Goal: Task Accomplishment & Management: Manage account settings

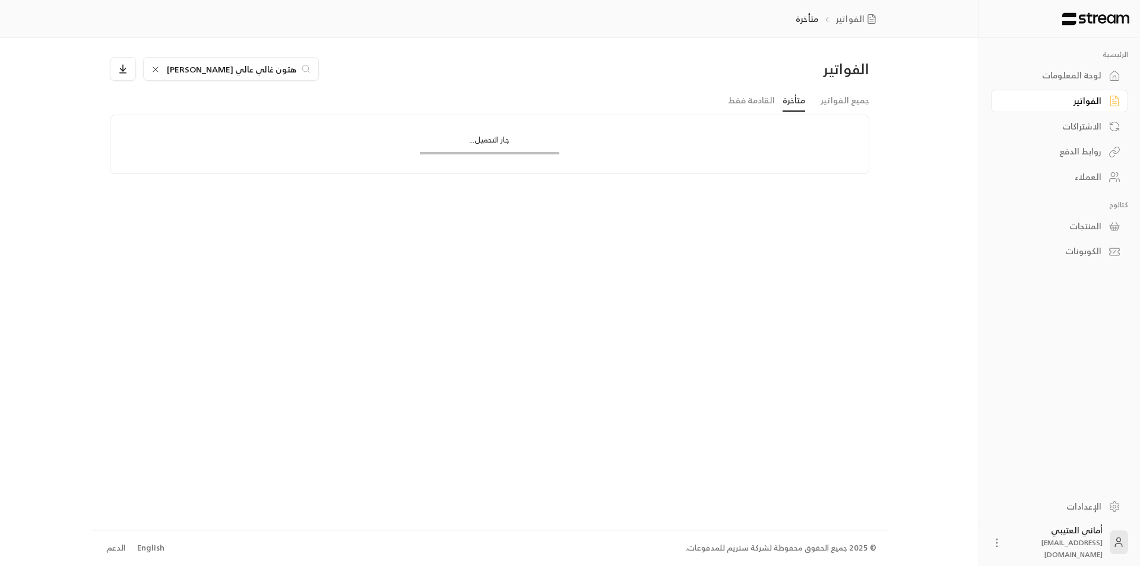
click at [155, 69] on icon at bounding box center [155, 69] width 5 height 5
click at [194, 69] on input at bounding box center [223, 68] width 145 height 13
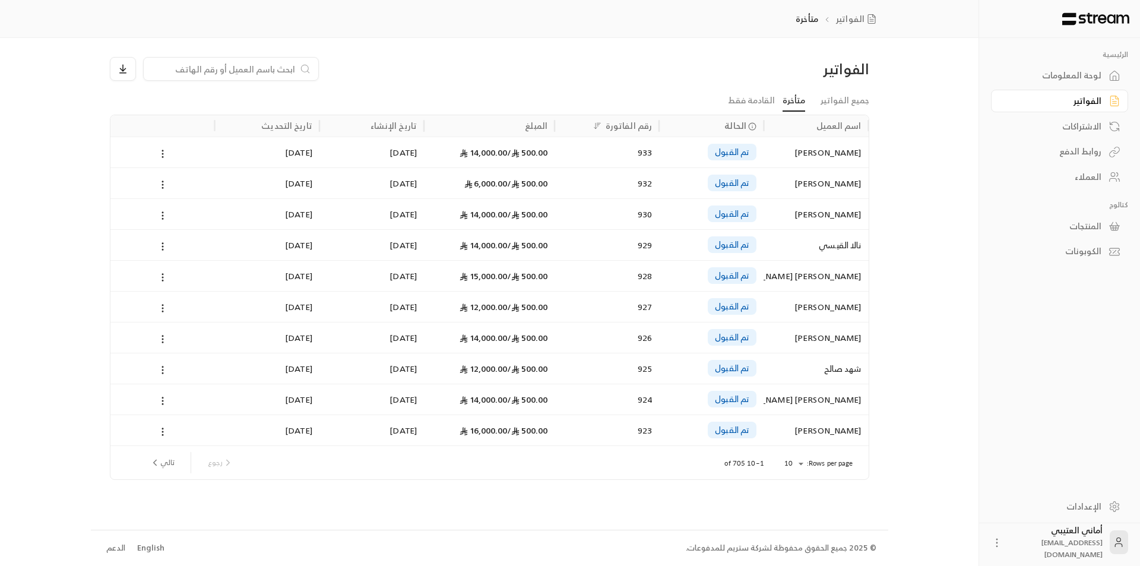
paste input "احلام [PERSON_NAME]"
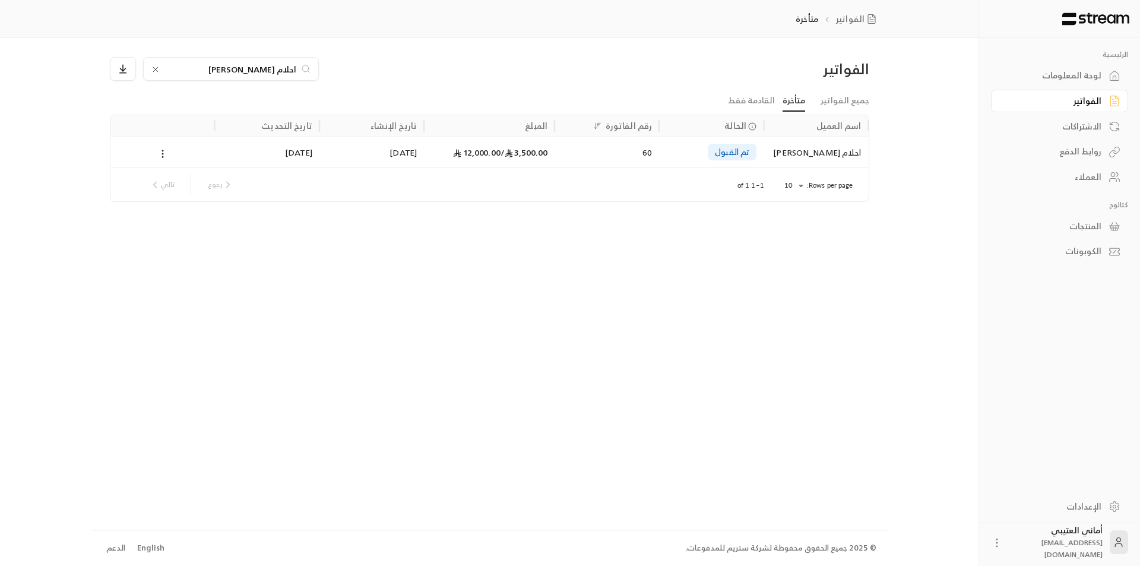
type input "احلام [PERSON_NAME]"
click at [760, 177] on div "Rows per page: 10 ** 1–1 of 1 رجوع تالي" at bounding box center [490, 184] width 730 height 33
click at [805, 170] on div "Rows per page: 10 ** 1–1 of 1 رجوع تالي" at bounding box center [490, 184] width 730 height 33
click at [842, 150] on div "احلام [PERSON_NAME]" at bounding box center [816, 152] width 90 height 30
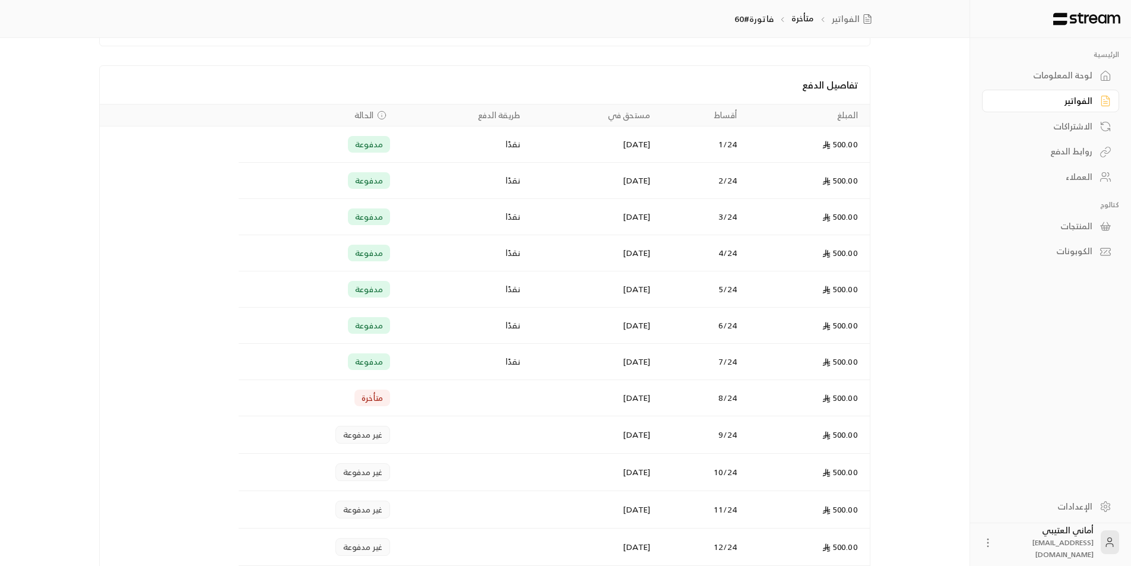
scroll to position [297, 0]
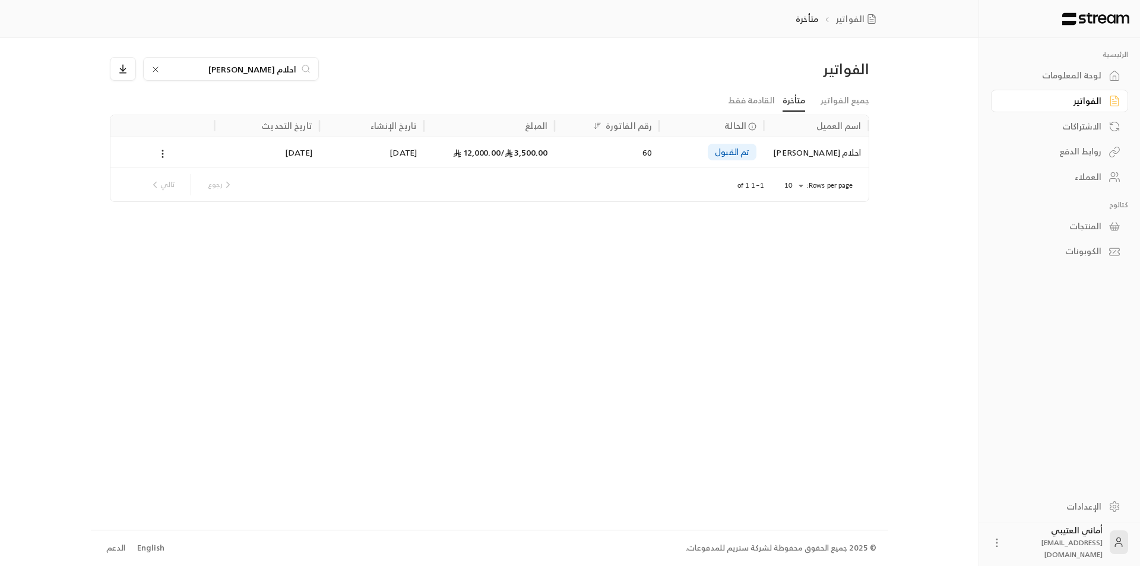
click at [151, 68] on icon at bounding box center [156, 70] width 10 height 10
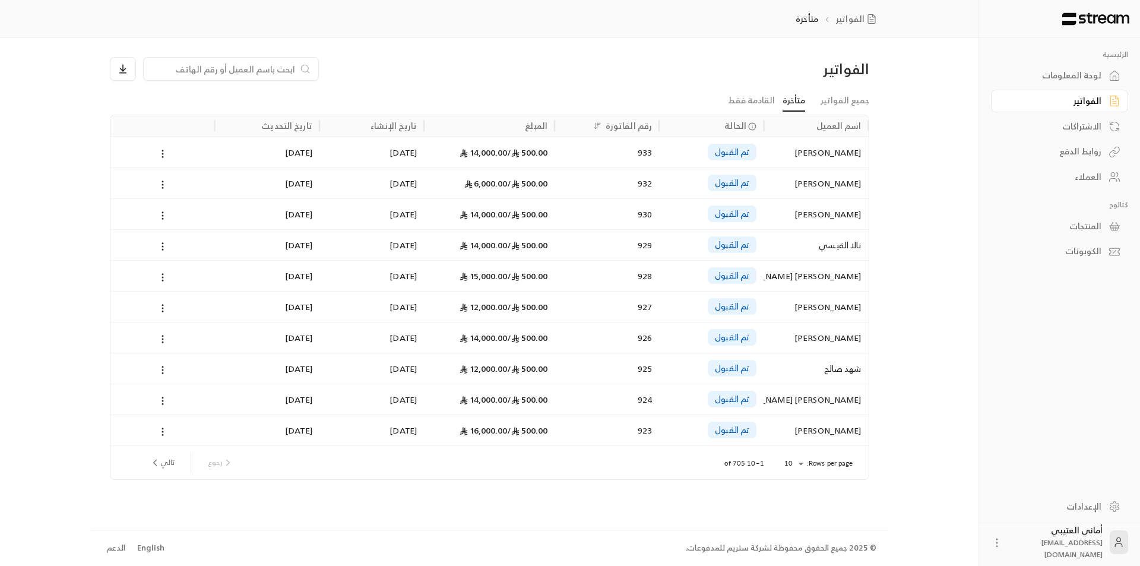
click at [196, 72] on input at bounding box center [223, 68] width 145 height 13
paste input "حزوة [PERSON_NAME]"
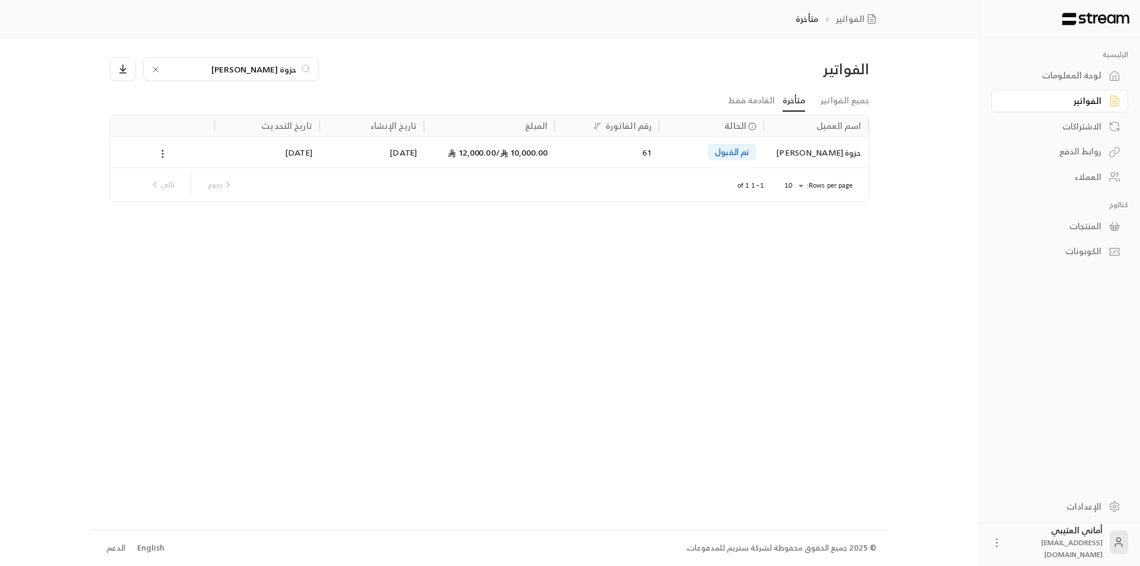
type input "حزوة [PERSON_NAME]"
click at [798, 137] on div "حزوة [PERSON_NAME]" at bounding box center [816, 152] width 90 height 30
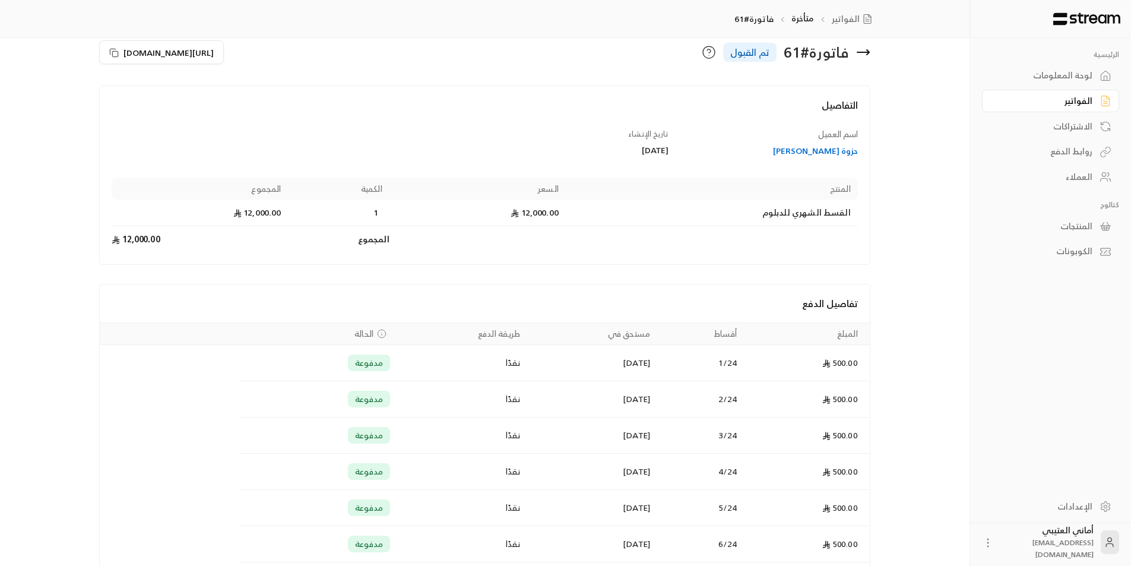
scroll to position [14, 0]
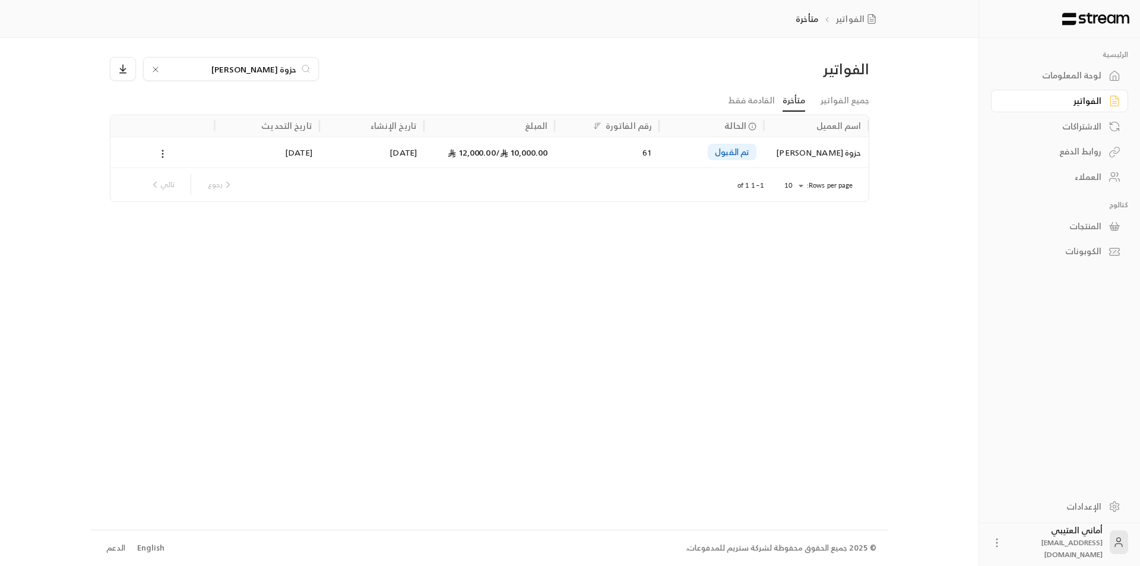
click at [153, 70] on icon at bounding box center [156, 70] width 10 height 10
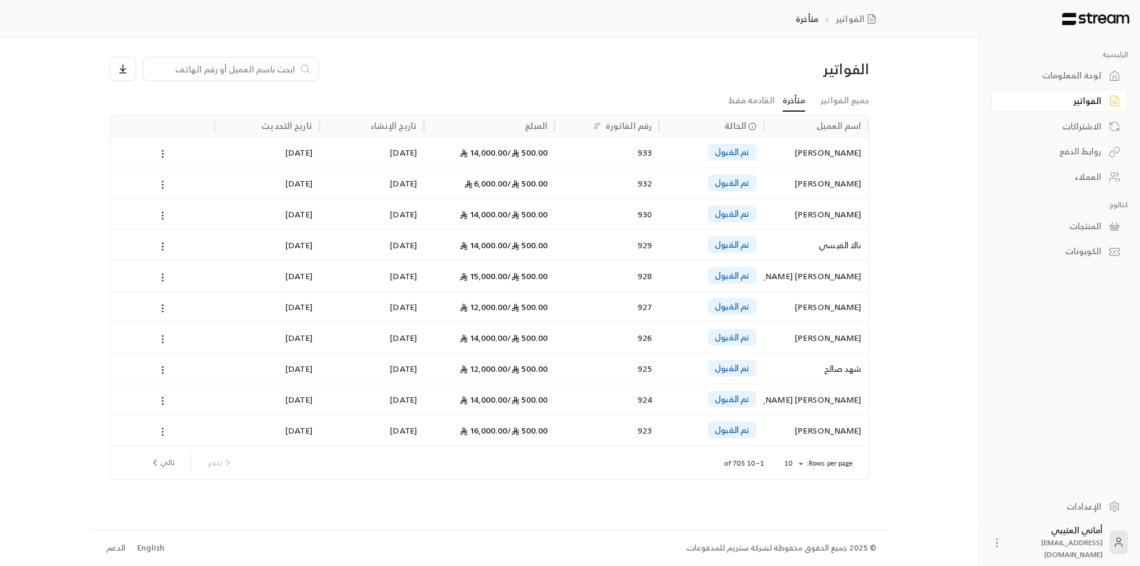
click at [194, 74] on input at bounding box center [223, 68] width 145 height 13
paste input "شيخة [PERSON_NAME]"
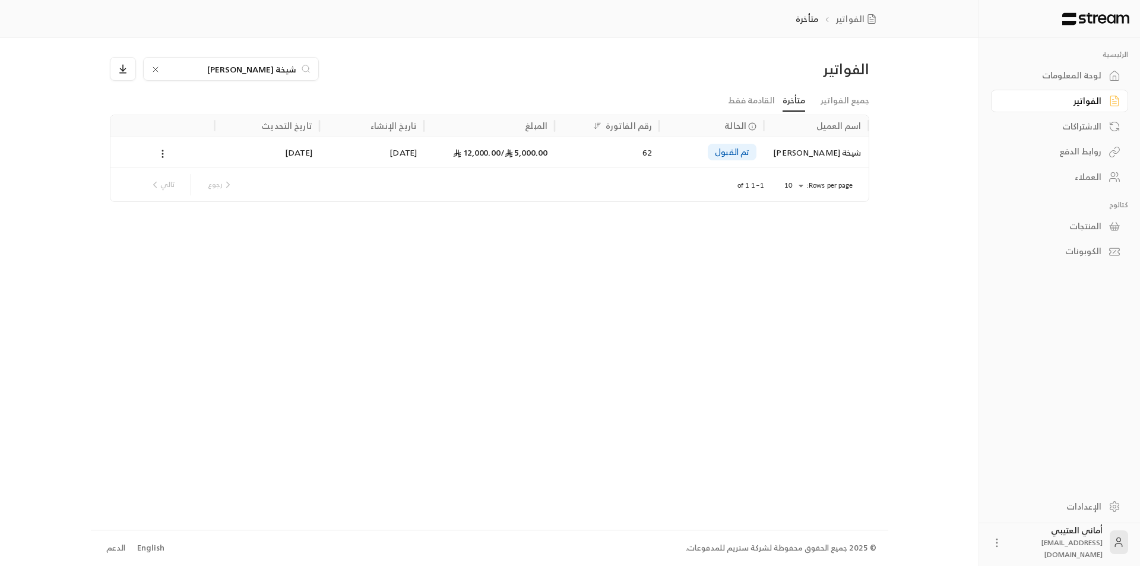
type input "شيخة [PERSON_NAME]"
click at [790, 157] on div "شيخة [PERSON_NAME]" at bounding box center [816, 152] width 90 height 30
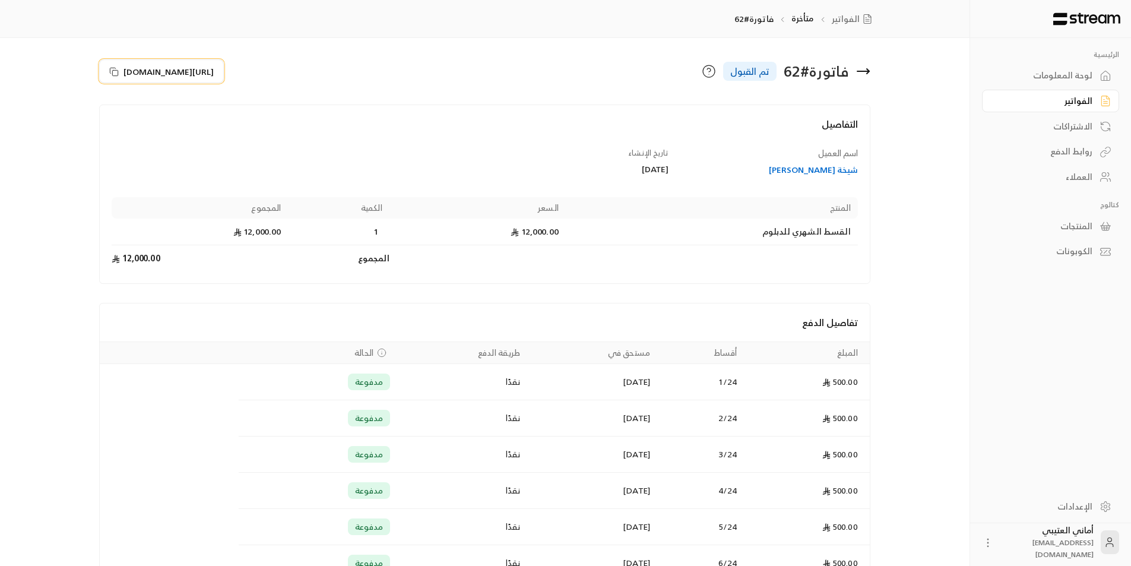
click at [106, 71] on button "[URL][DOMAIN_NAME]" at bounding box center [161, 71] width 125 height 24
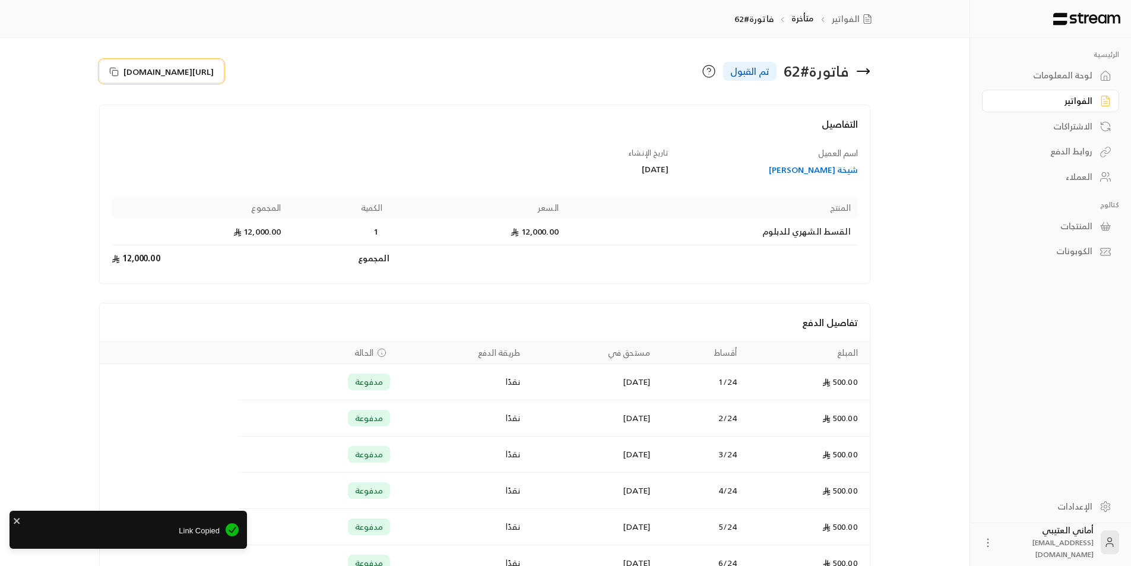
click at [109, 71] on icon at bounding box center [114, 72] width 10 height 10
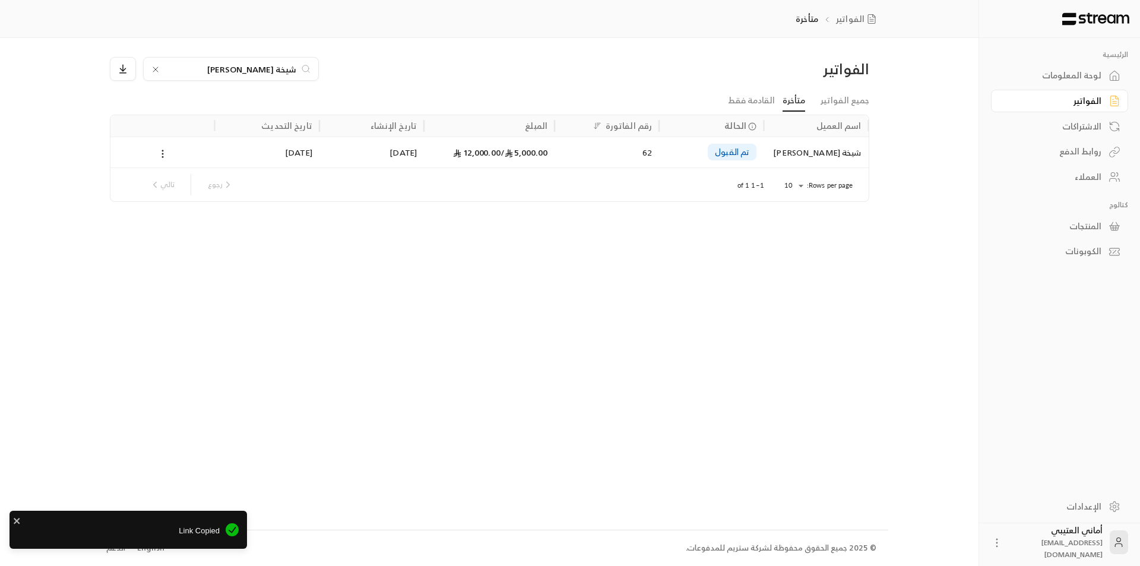
click at [159, 68] on icon at bounding box center [156, 70] width 10 height 10
click at [176, 68] on input at bounding box center [223, 68] width 145 height 13
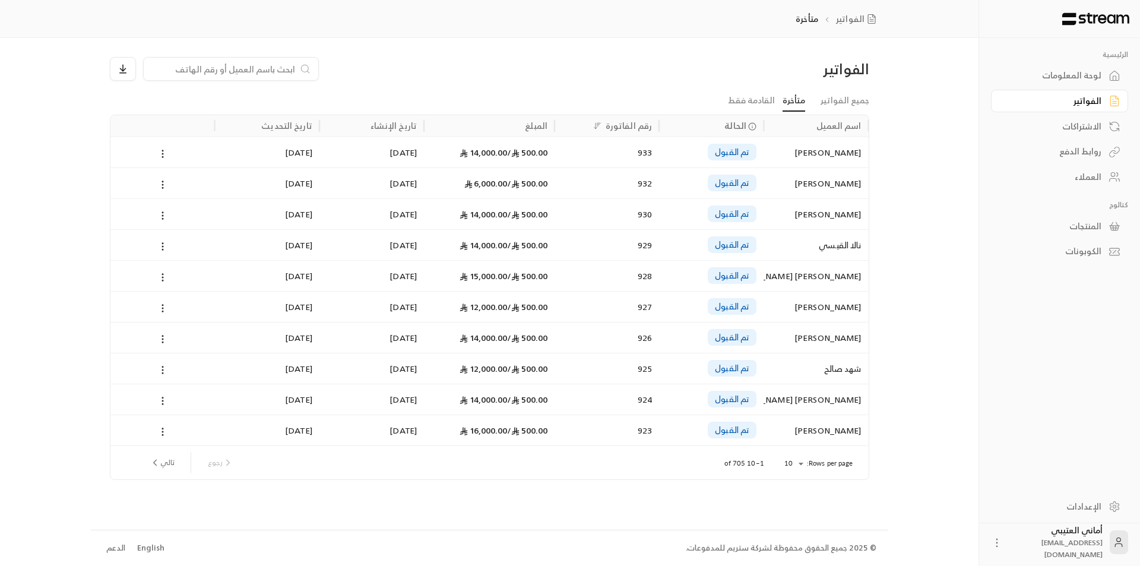
paste input "[PERSON_NAME]"
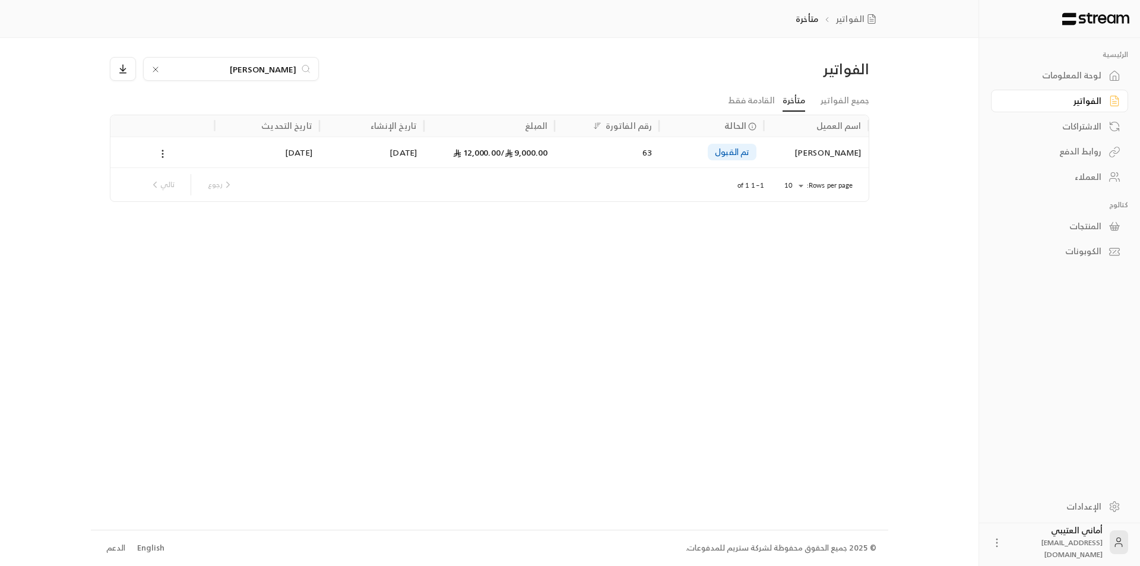
type input "[PERSON_NAME]"
click at [802, 163] on div "[PERSON_NAME]" at bounding box center [816, 152] width 90 height 30
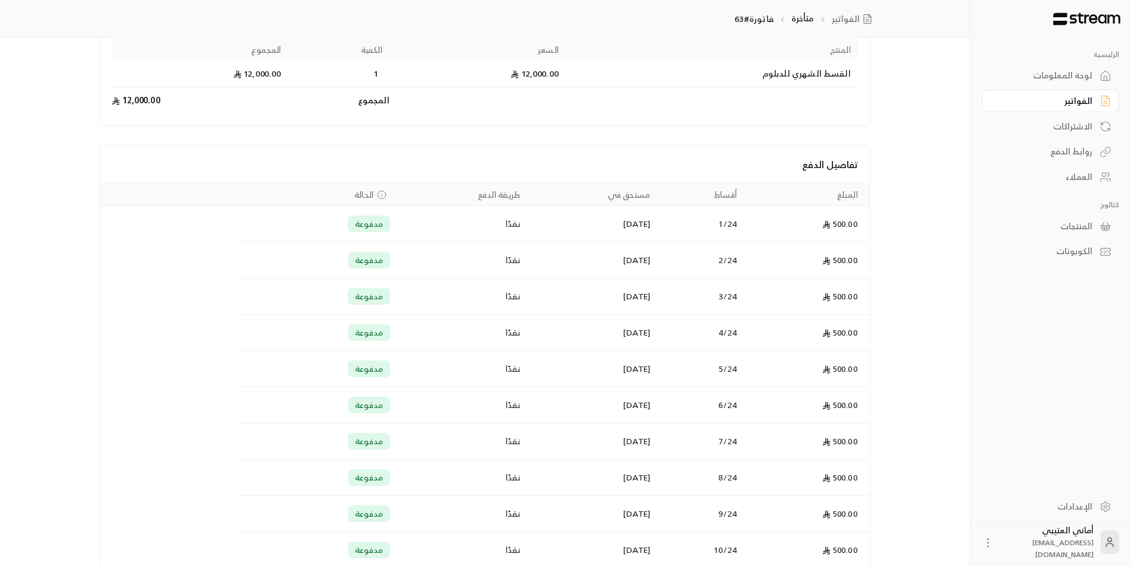
scroll to position [135, 0]
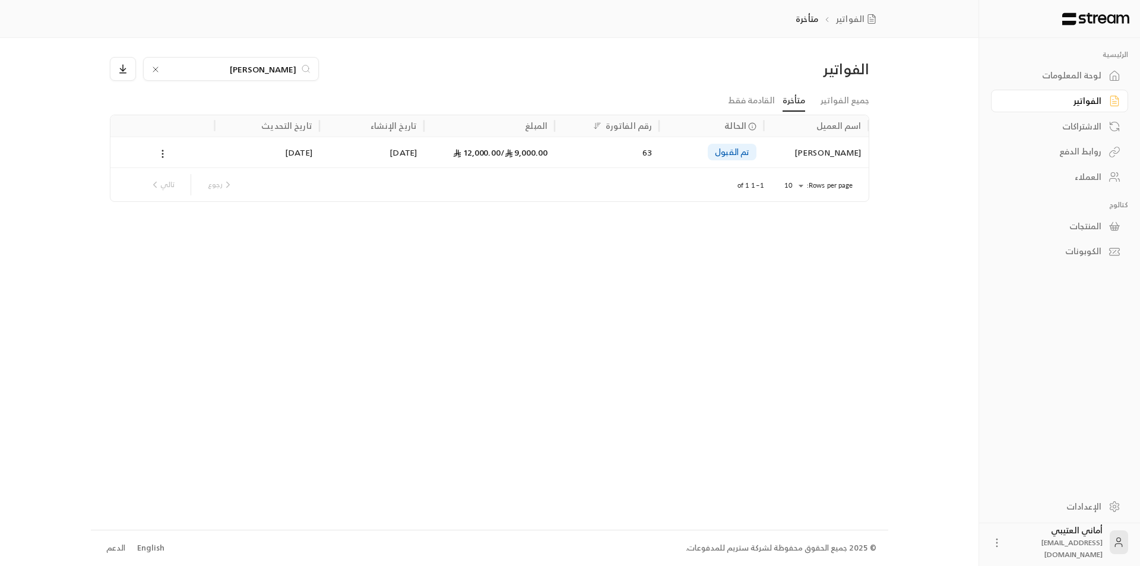
click at [151, 67] on icon at bounding box center [156, 70] width 10 height 10
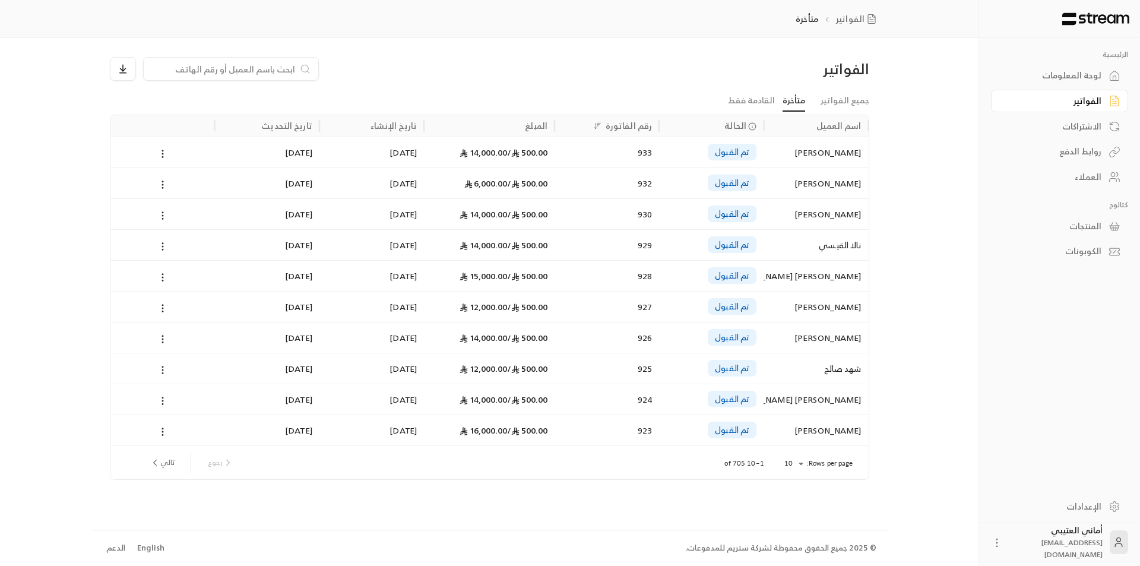
click at [171, 68] on input at bounding box center [223, 68] width 145 height 13
paste input "رزان [PERSON_NAME]"
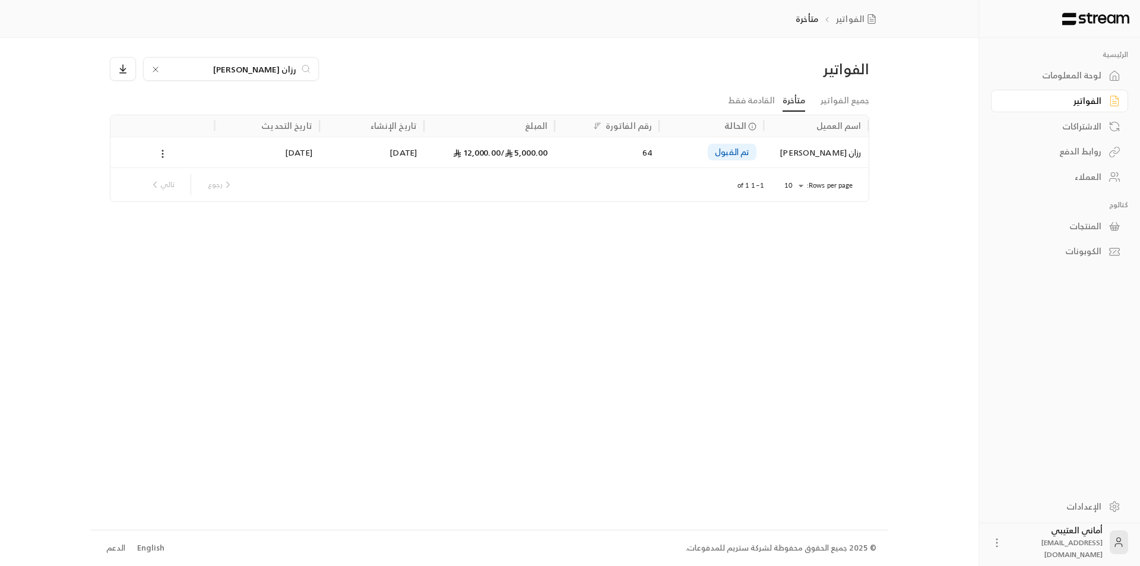
type input "رزان [PERSON_NAME]"
click at [789, 172] on div "Rows per page: 10 ** 1–1 of 1 رجوع تالي" at bounding box center [490, 184] width 730 height 33
click at [813, 153] on div "رزان [PERSON_NAME]" at bounding box center [816, 152] width 90 height 30
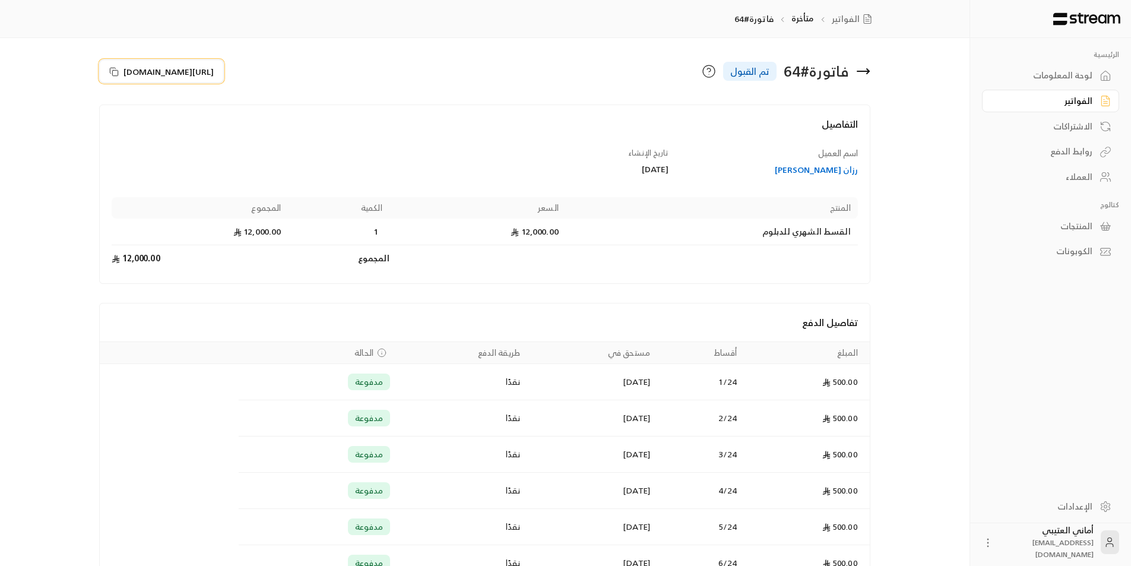
click at [115, 71] on icon at bounding box center [114, 72] width 10 height 10
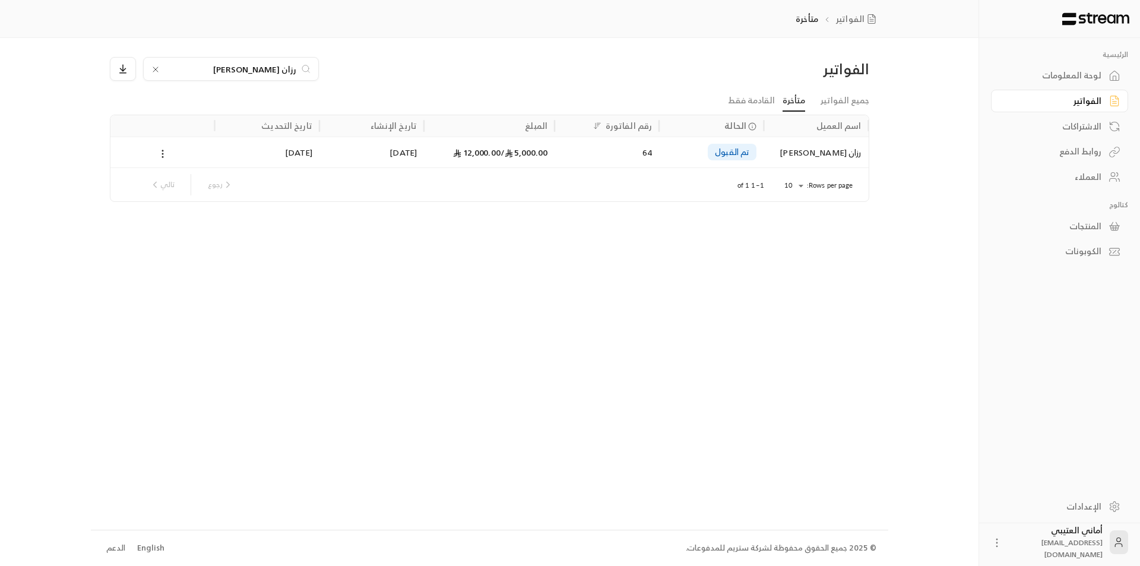
click at [157, 71] on icon at bounding box center [155, 69] width 5 height 5
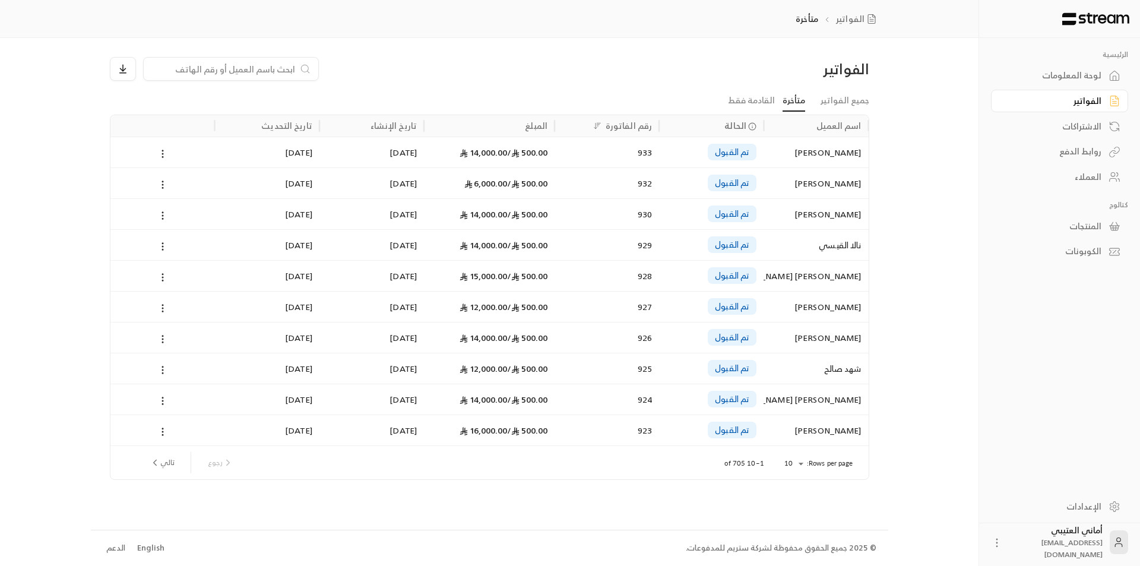
click at [185, 71] on input at bounding box center [223, 68] width 145 height 13
paste input "[PERSON_NAME]"
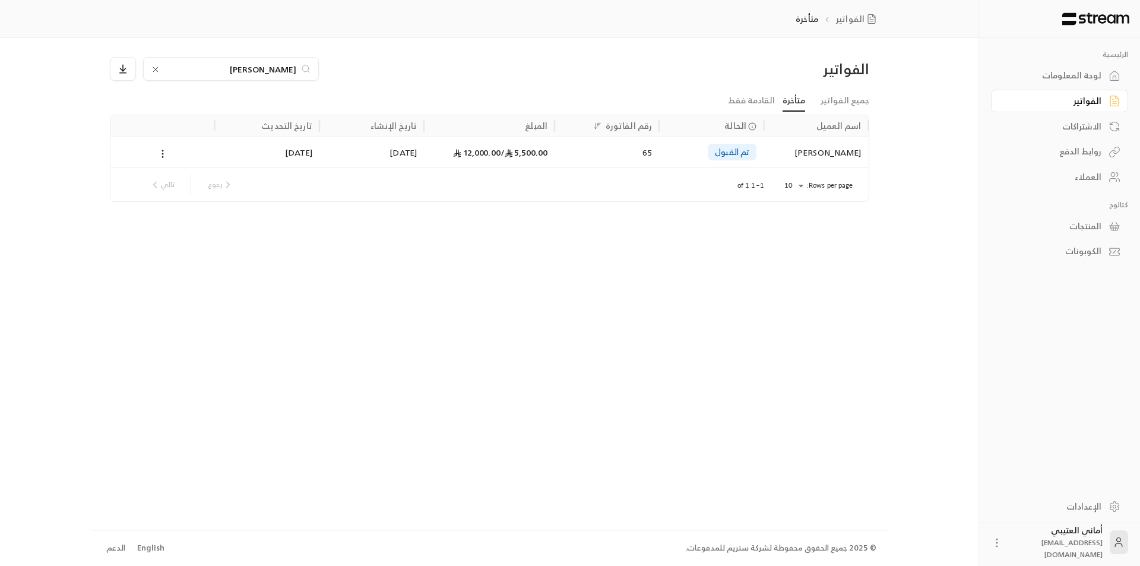
type input "[PERSON_NAME]"
click at [807, 156] on div "[PERSON_NAME]" at bounding box center [816, 152] width 90 height 30
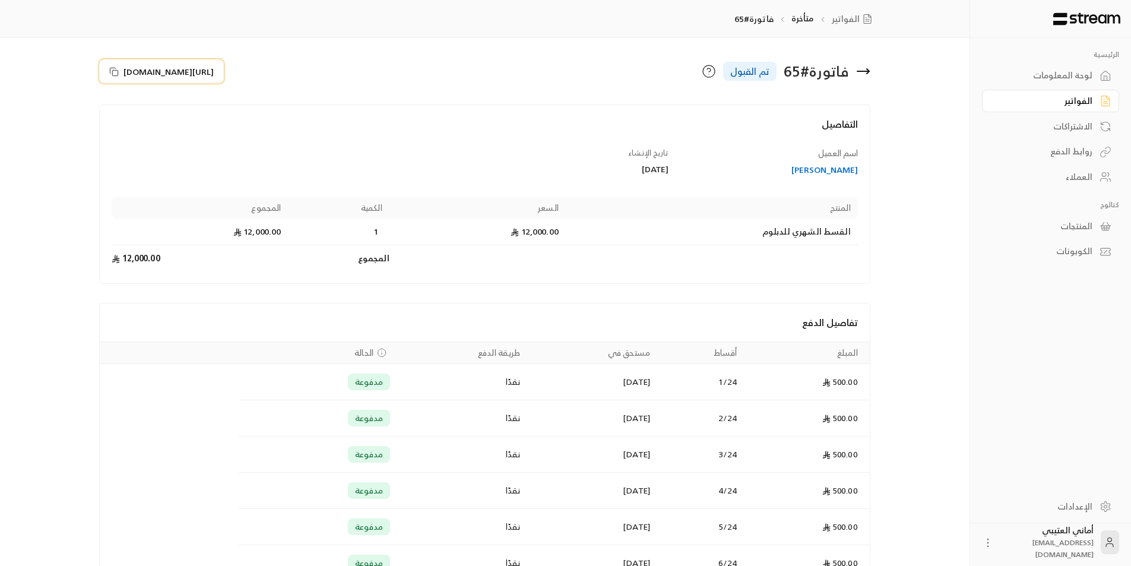
click at [110, 71] on icon at bounding box center [114, 72] width 10 height 10
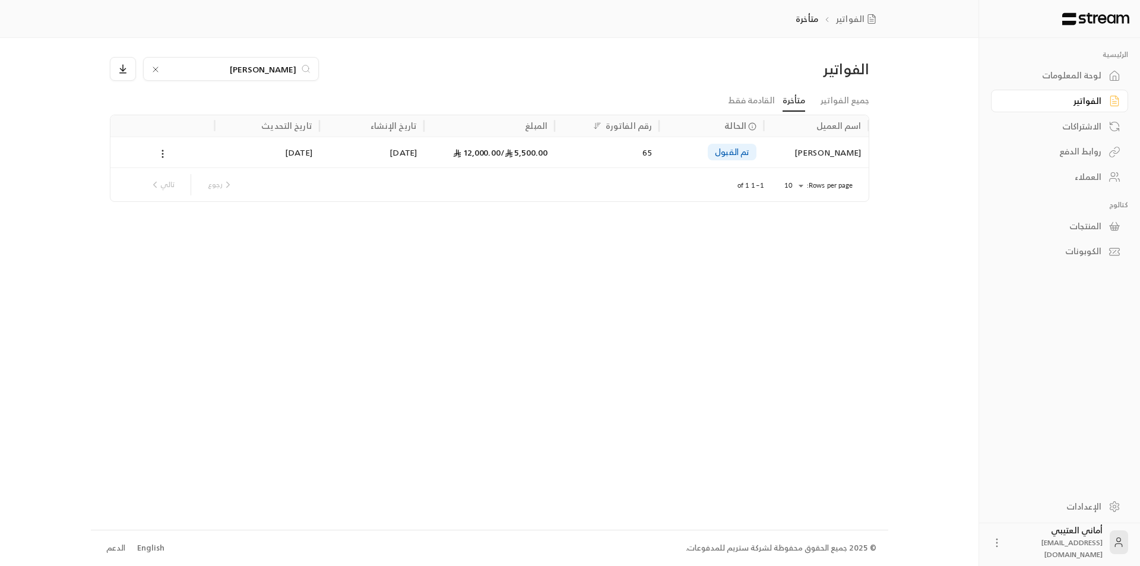
click at [151, 65] on icon at bounding box center [156, 70] width 10 height 10
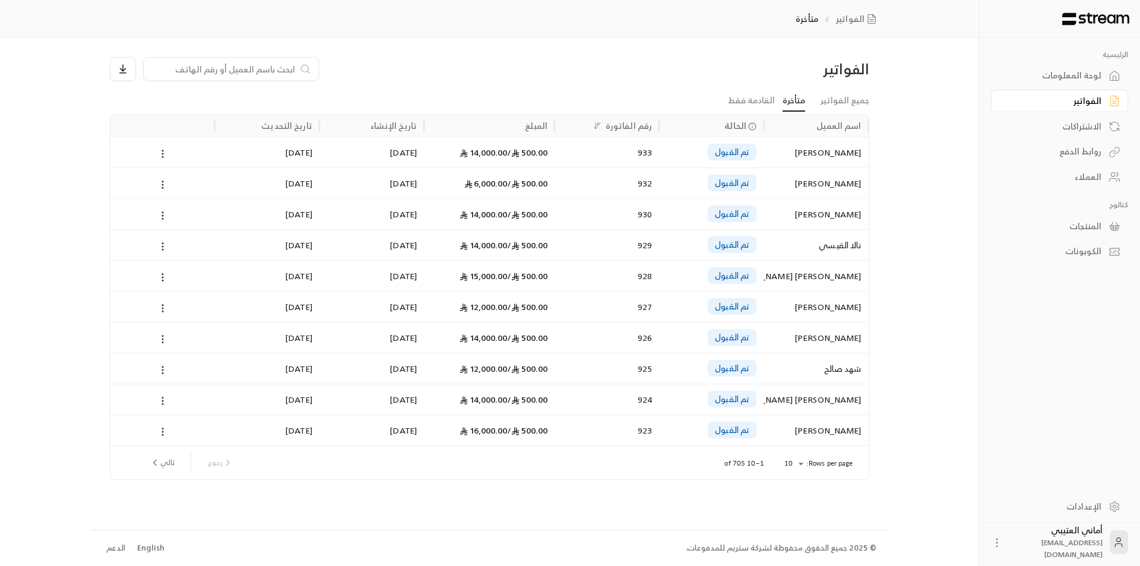
click at [200, 71] on input at bounding box center [223, 68] width 145 height 13
paste input "[PERSON_NAME]"
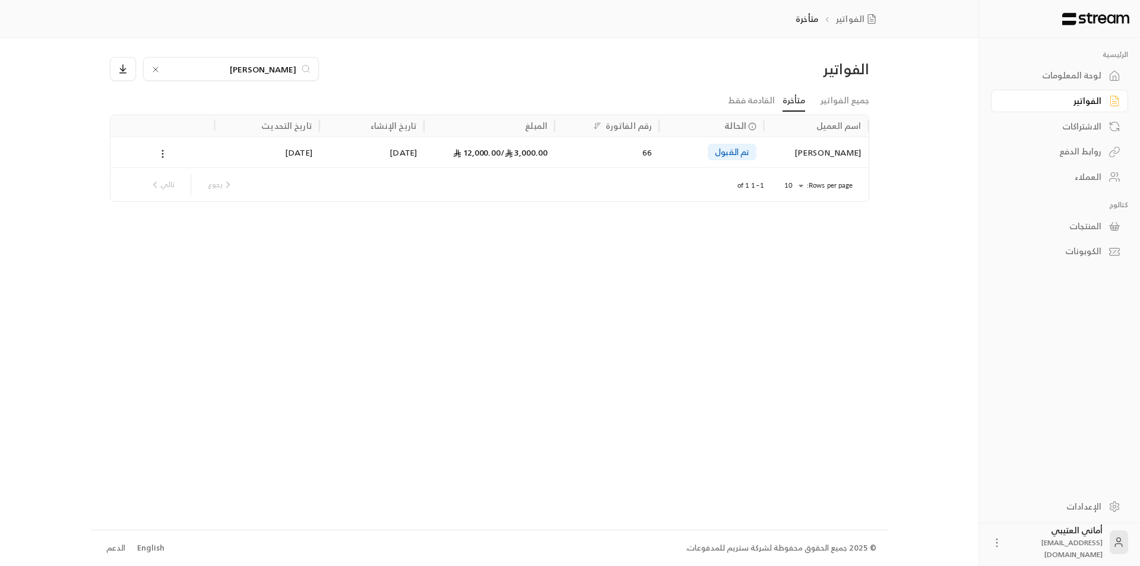
type input "[PERSON_NAME]"
click at [804, 143] on div "[PERSON_NAME]" at bounding box center [816, 152] width 90 height 30
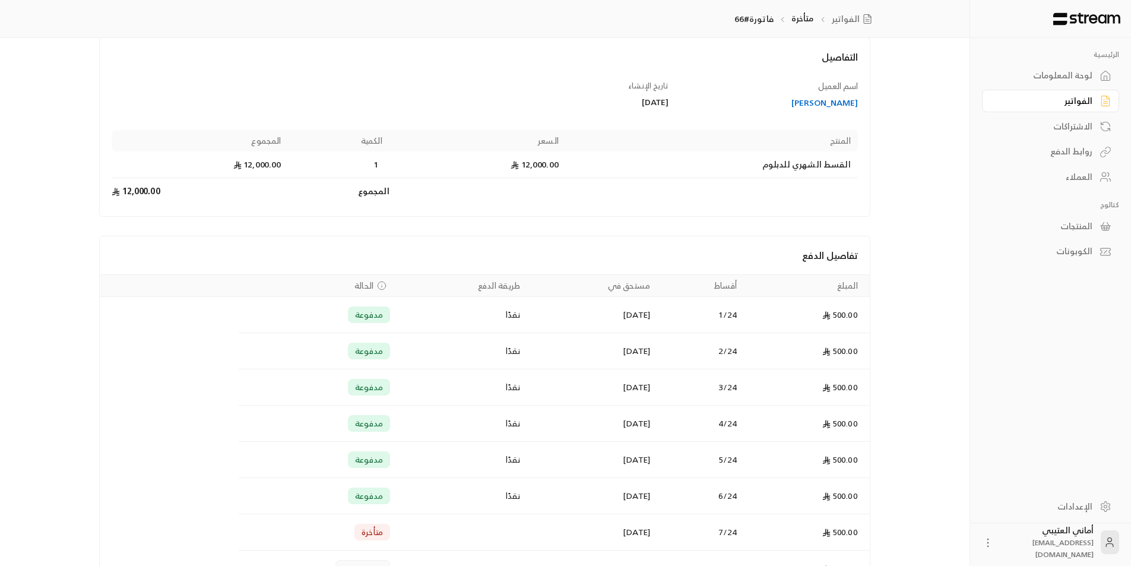
scroll to position [59, 0]
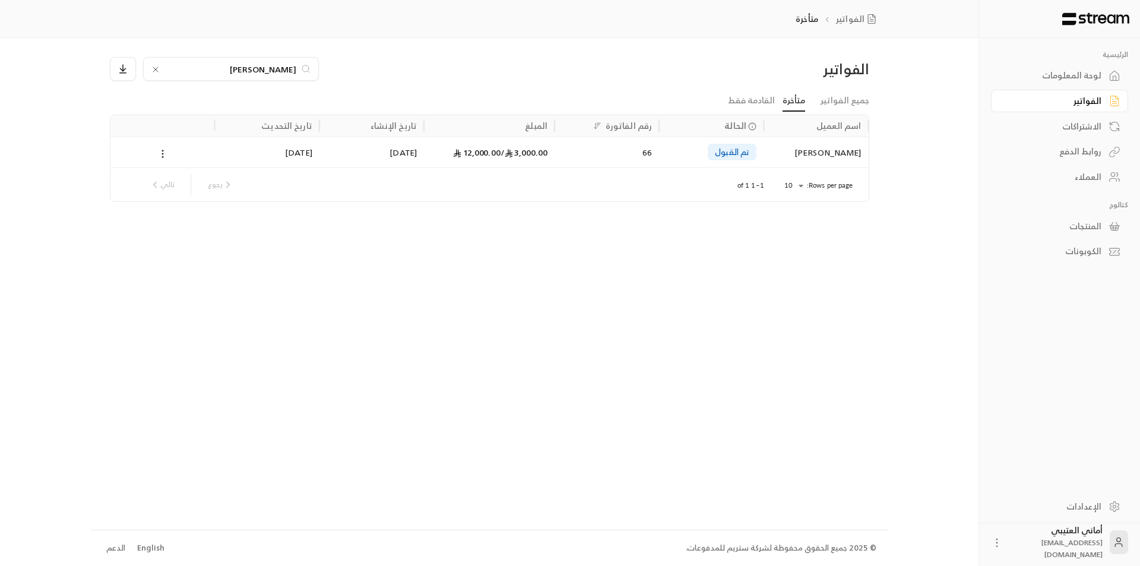
click at [150, 68] on div "[PERSON_NAME]" at bounding box center [231, 69] width 176 height 24
click at [156, 69] on icon at bounding box center [155, 69] width 5 height 5
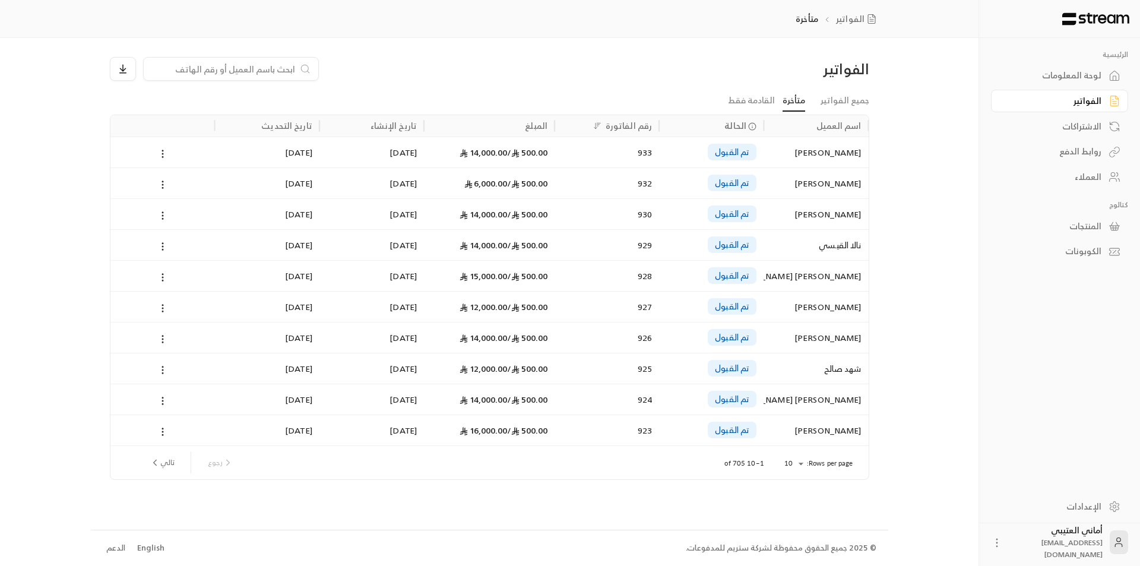
click at [175, 69] on input at bounding box center [223, 68] width 145 height 13
paste input "غدير [PERSON_NAME]"
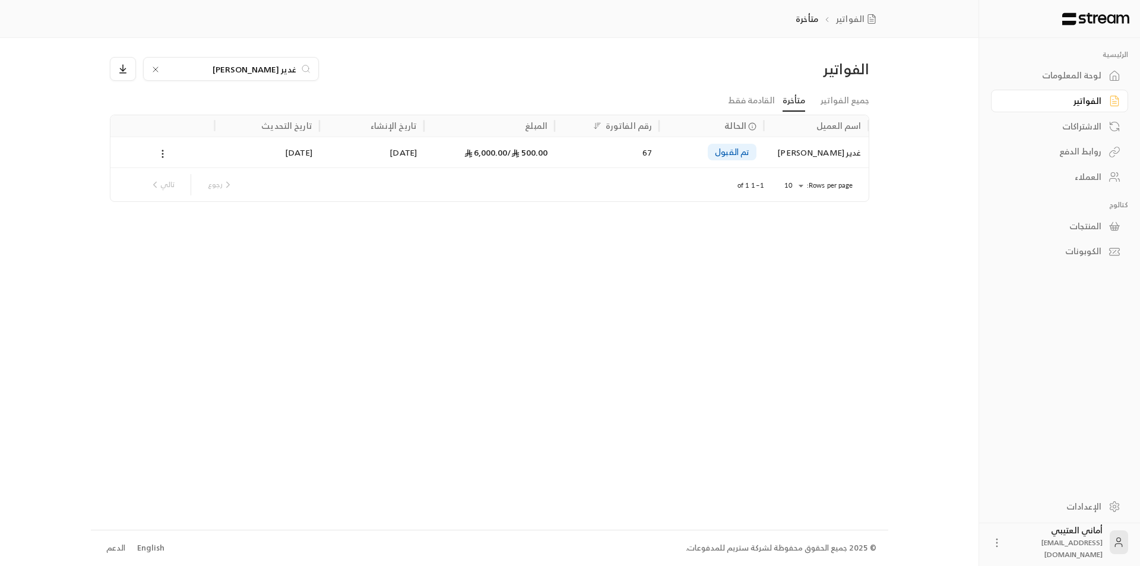
type input "غدير [PERSON_NAME]"
click at [795, 153] on div "غدير [PERSON_NAME]" at bounding box center [816, 152] width 90 height 30
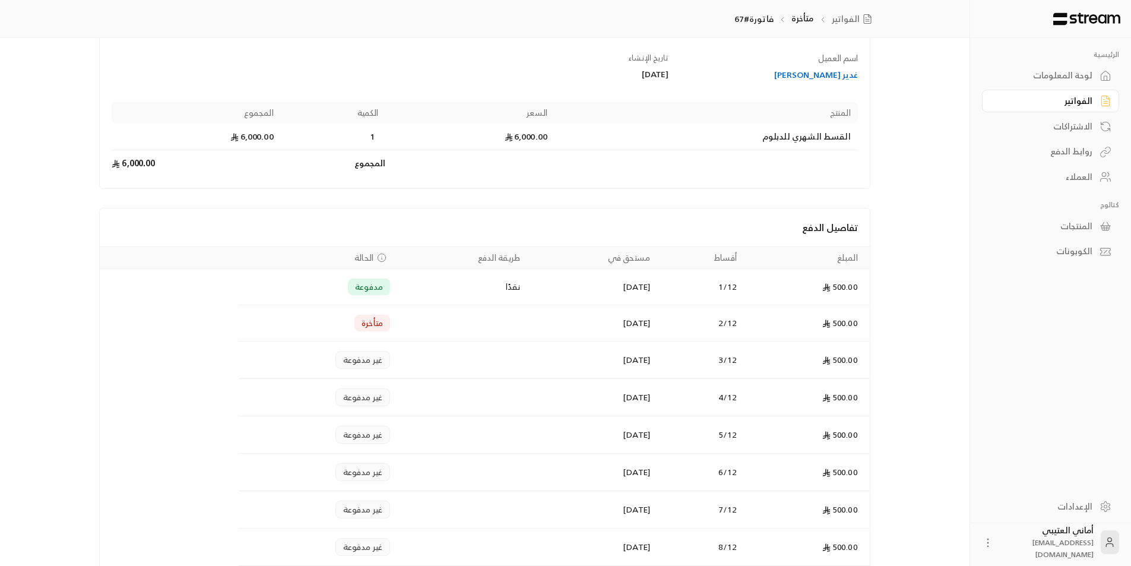
scroll to position [59, 0]
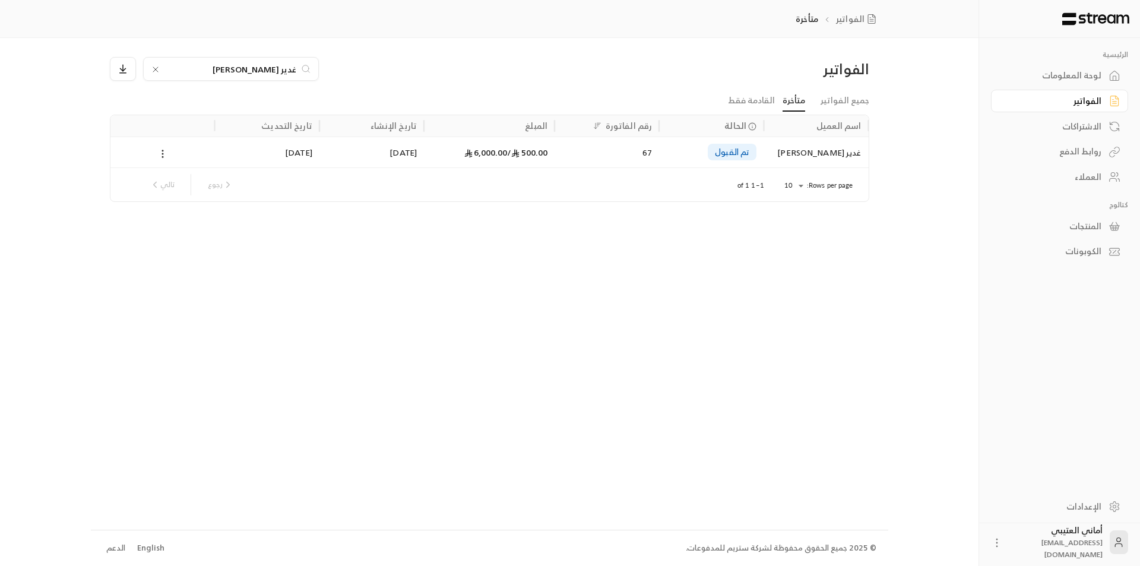
click at [151, 68] on icon at bounding box center [156, 70] width 10 height 10
click at [166, 68] on input at bounding box center [223, 68] width 145 height 13
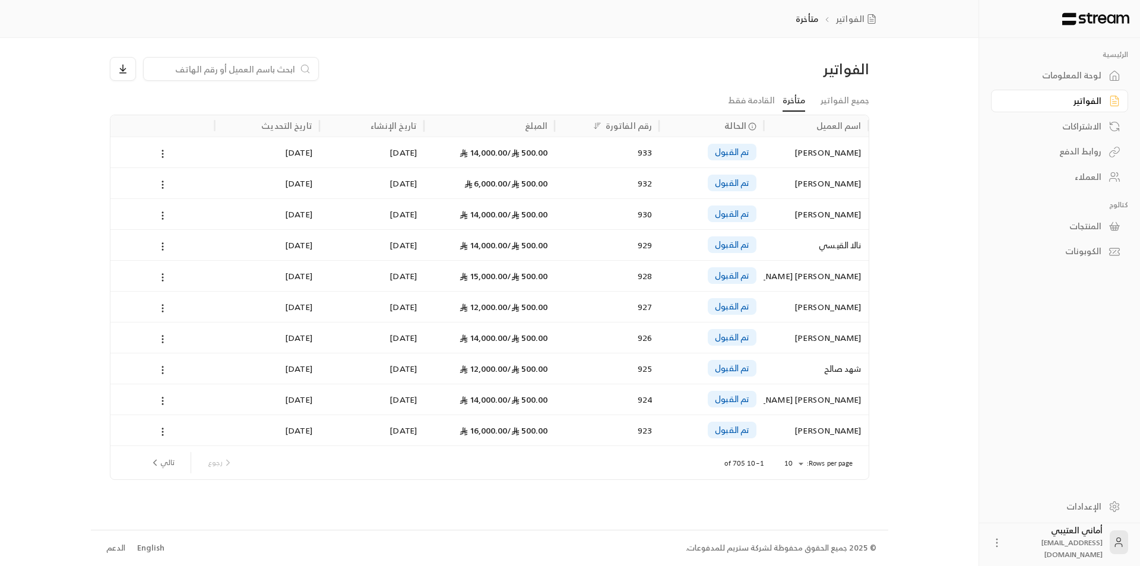
paste input "[PERSON_NAME] العميري"
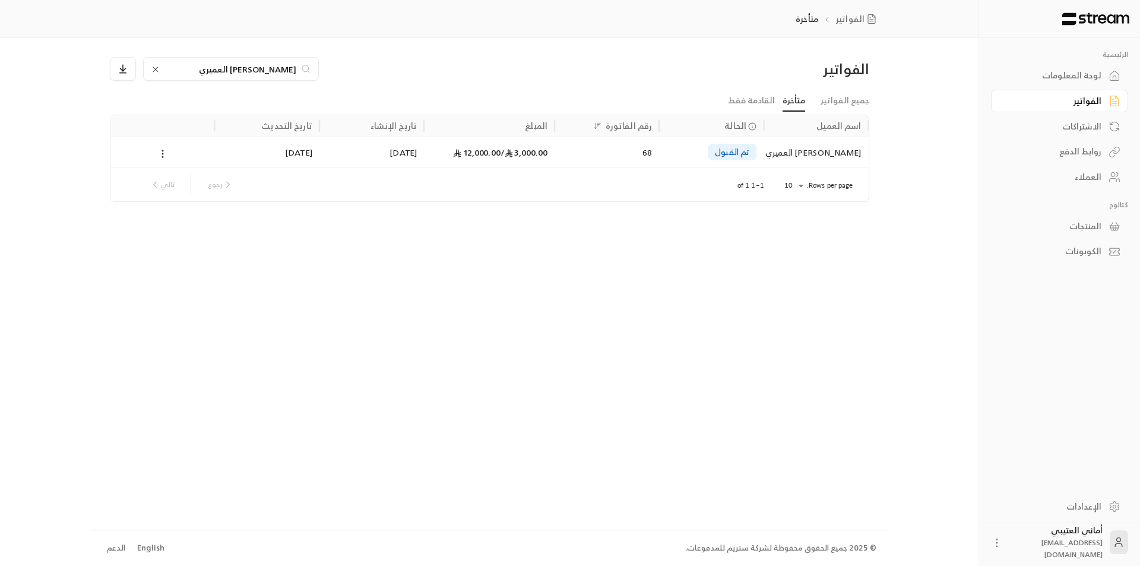
type input "[PERSON_NAME] العميري"
click at [805, 172] on div "Rows per page: 10 ** 1–1 of 1 رجوع تالي" at bounding box center [490, 184] width 730 height 33
click at [815, 163] on div "[PERSON_NAME] العميري" at bounding box center [816, 152] width 90 height 30
click at [155, 69] on icon at bounding box center [155, 69] width 5 height 5
click at [187, 69] on input at bounding box center [223, 68] width 145 height 13
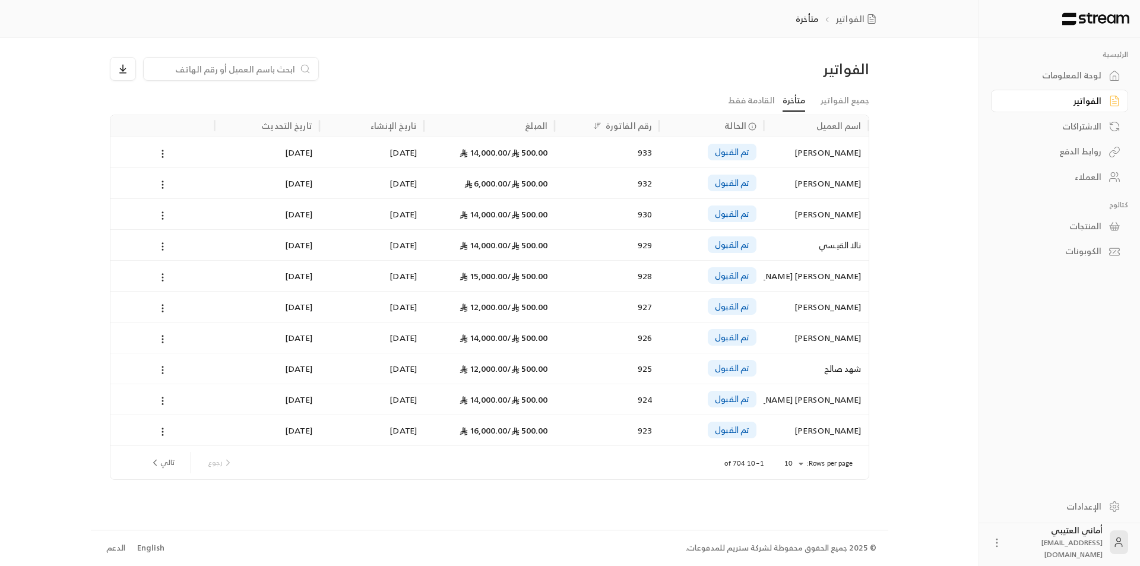
drag, startPoint x: 187, startPoint y: 69, endPoint x: 179, endPoint y: 76, distance: 10.5
drag, startPoint x: 179, startPoint y: 76, endPoint x: 100, endPoint y: 134, distance: 97.8
click at [100, 134] on div "الفواتير جميع الفواتير متأخرة القادمة فقط اسم العميل الحالة رقم الفاتورة المبلغ…" at bounding box center [490, 283] width 798 height 491
click at [201, 69] on input at bounding box center [223, 68] width 145 height 13
paste input "[PERSON_NAME] [PERSON_NAME]"
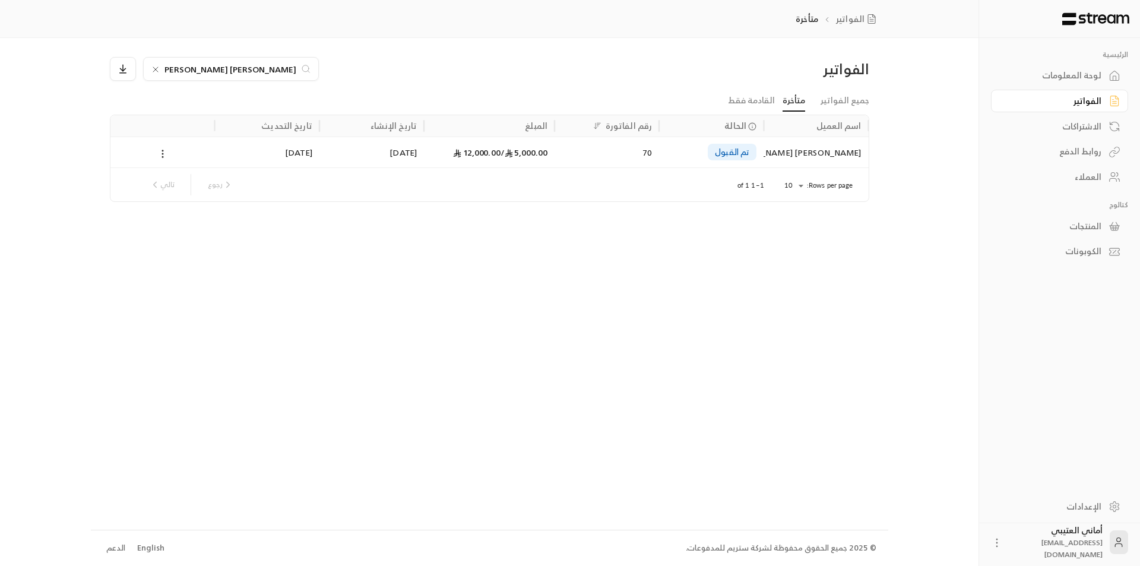
type input "[PERSON_NAME] [PERSON_NAME]"
click at [798, 165] on div "[PERSON_NAME] [PERSON_NAME]" at bounding box center [816, 152] width 90 height 30
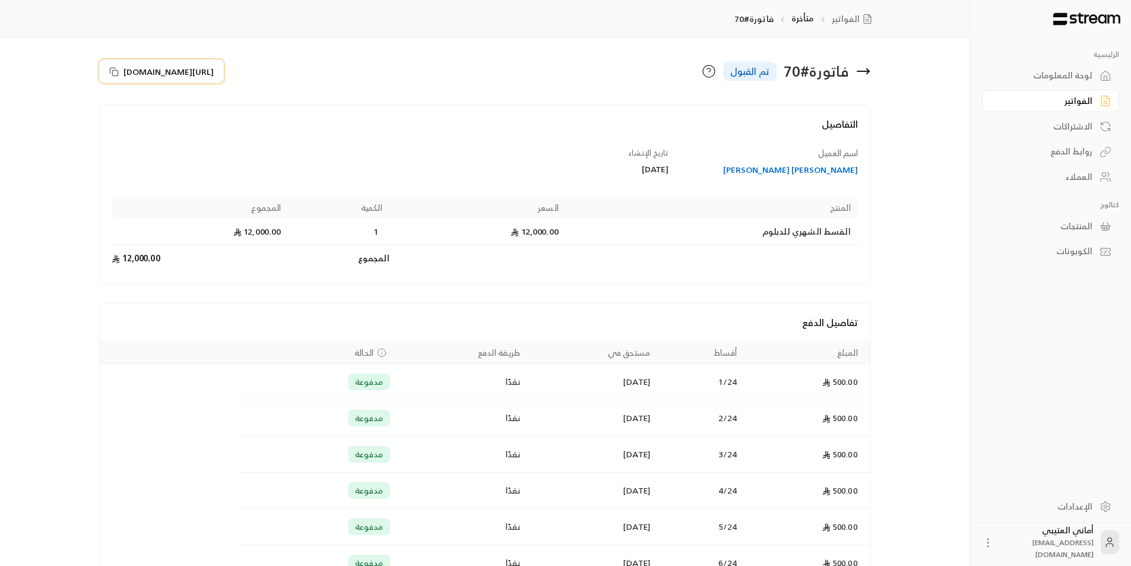
click at [112, 74] on icon at bounding box center [114, 72] width 10 height 10
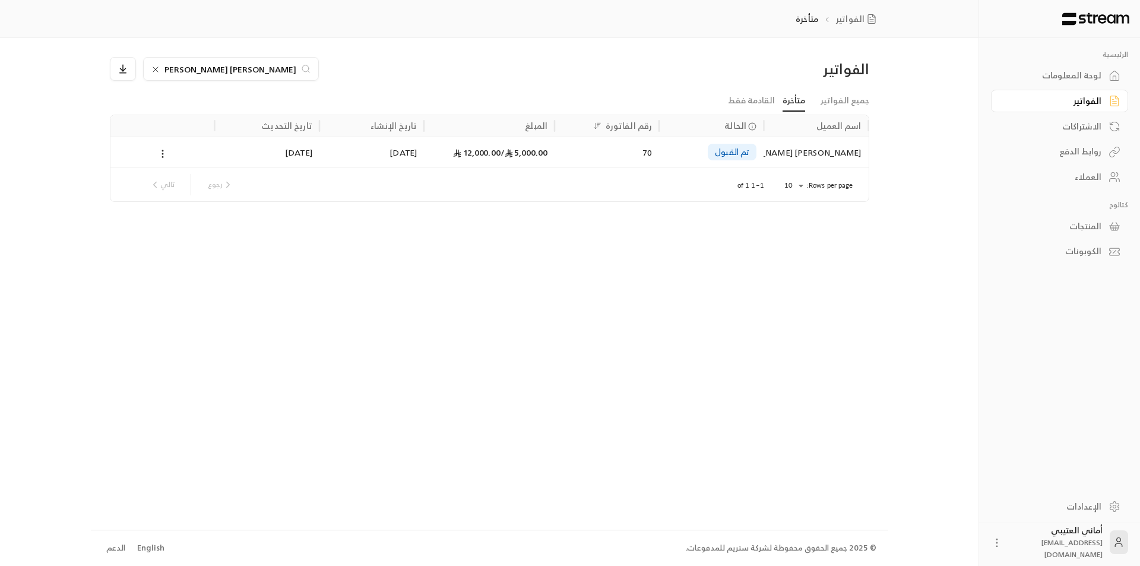
click at [156, 64] on div at bounding box center [156, 69] width 10 height 12
click at [182, 65] on input at bounding box center [223, 68] width 145 height 13
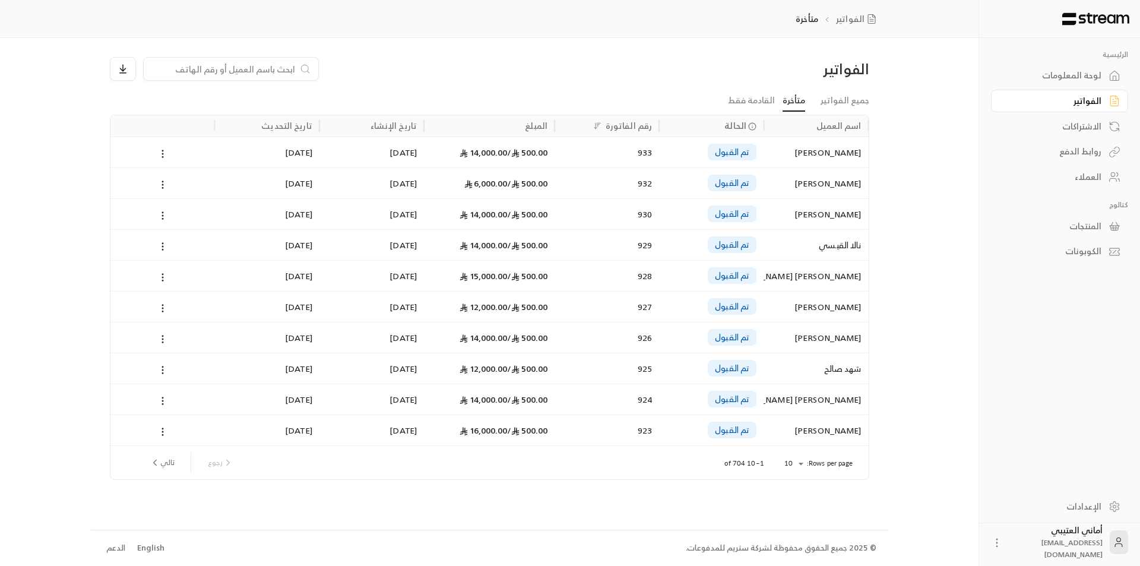
paste input "[PERSON_NAME] [PERSON_NAME]"
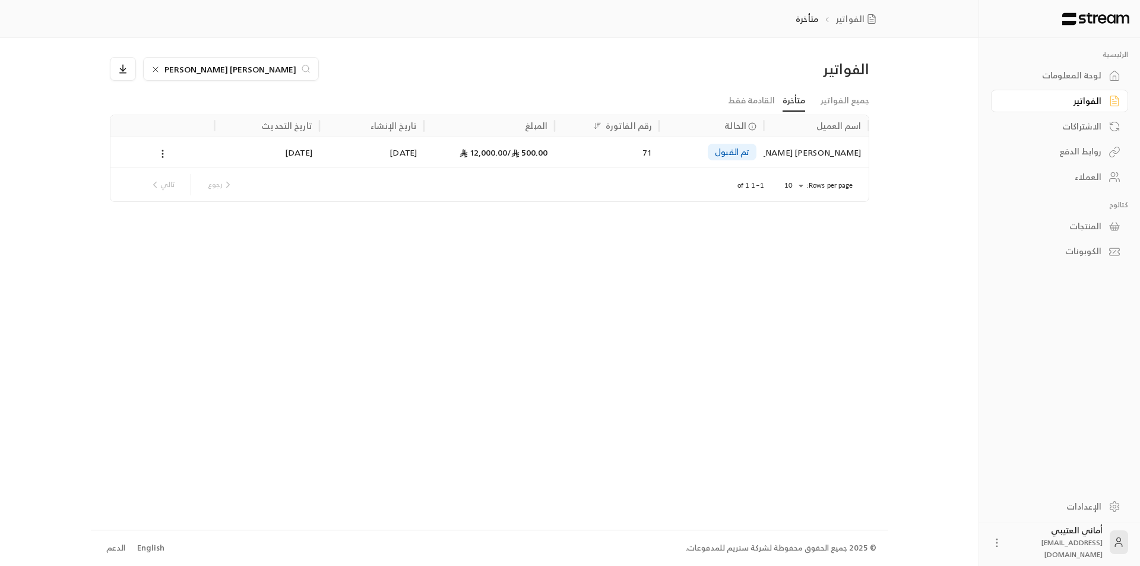
type input "[PERSON_NAME] [PERSON_NAME]"
click at [820, 160] on div "[PERSON_NAME] [PERSON_NAME]" at bounding box center [816, 152] width 90 height 30
click at [153, 68] on icon at bounding box center [155, 69] width 5 height 5
click at [189, 71] on input at bounding box center [223, 68] width 145 height 13
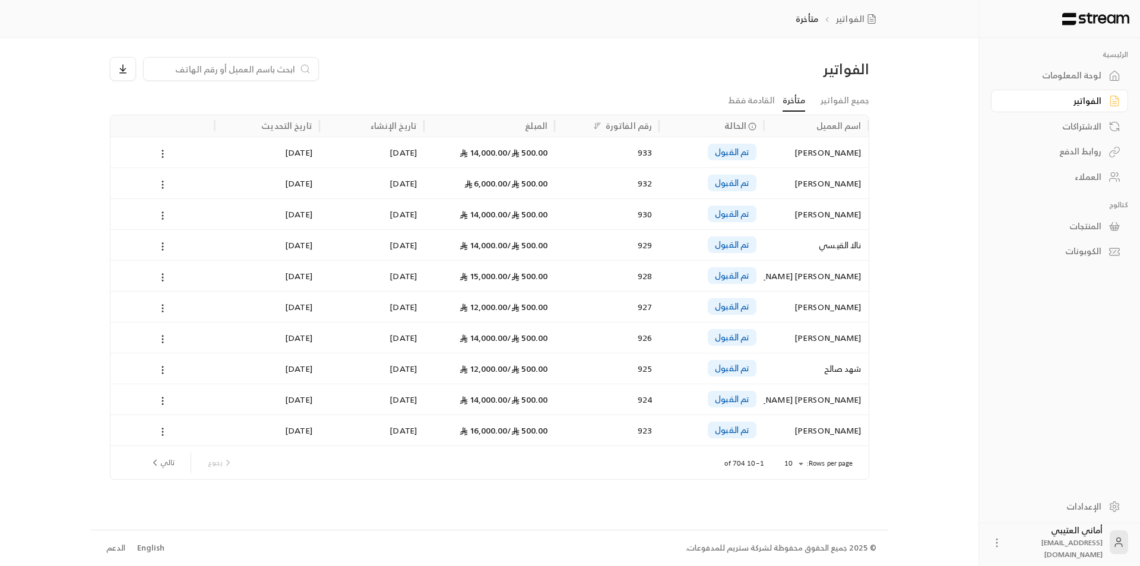
paste input "[PERSON_NAME]"
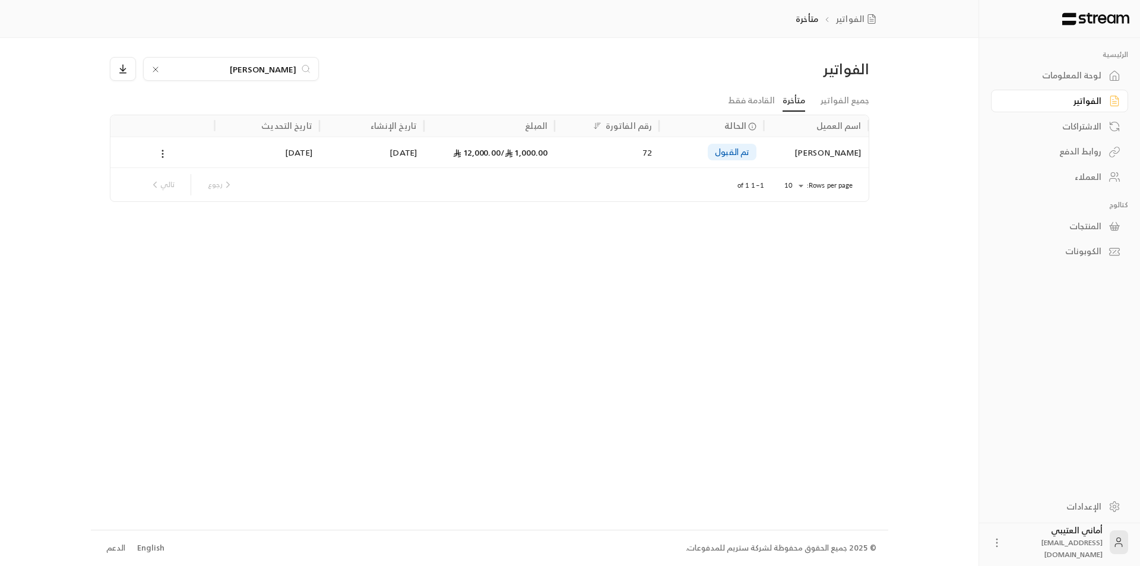
type input "[PERSON_NAME]"
click at [830, 139] on div "[PERSON_NAME]" at bounding box center [816, 152] width 90 height 30
click at [156, 68] on icon at bounding box center [156, 70] width 10 height 10
click at [165, 67] on input at bounding box center [223, 68] width 145 height 13
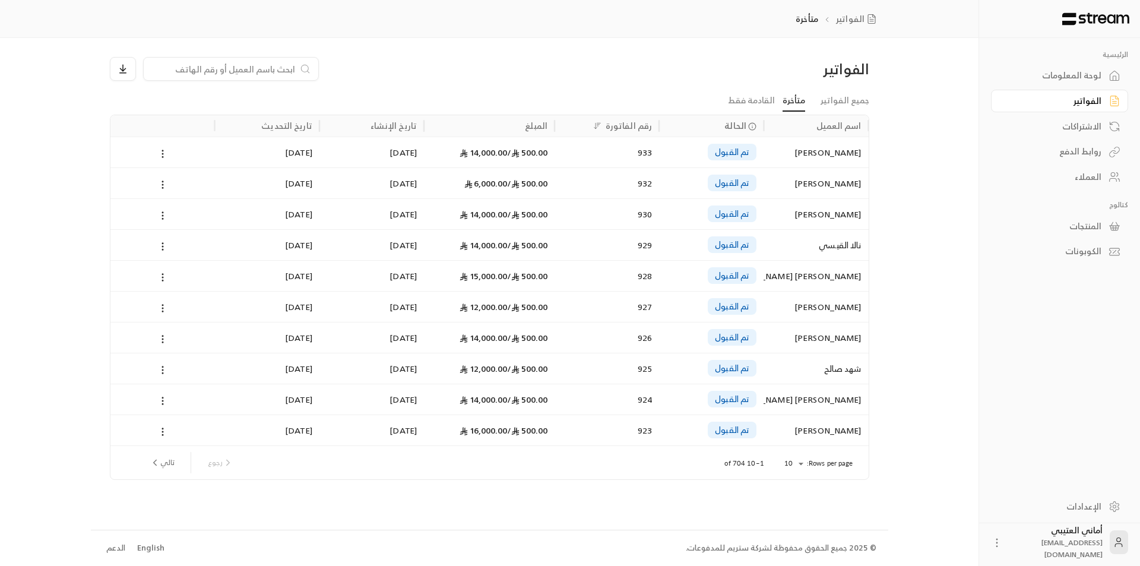
paste input "[PERSON_NAME]"
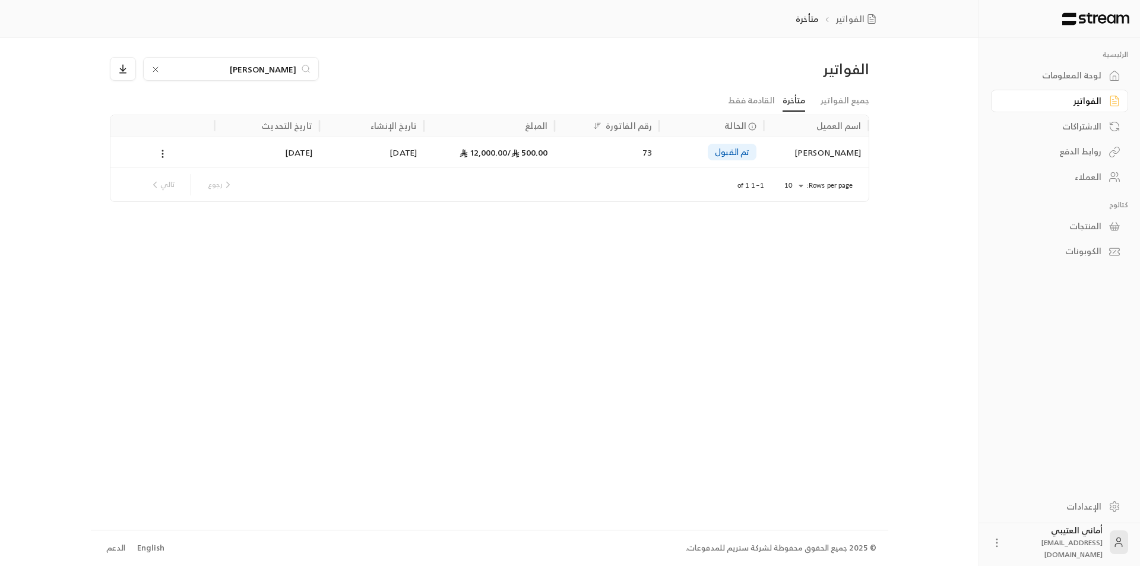
type input "[PERSON_NAME]"
drag, startPoint x: 830, startPoint y: 156, endPoint x: 810, endPoint y: 166, distance: 22.8
click at [827, 157] on div "[PERSON_NAME]" at bounding box center [816, 152] width 90 height 30
click at [154, 69] on icon at bounding box center [156, 70] width 10 height 10
click at [170, 68] on input at bounding box center [223, 68] width 145 height 13
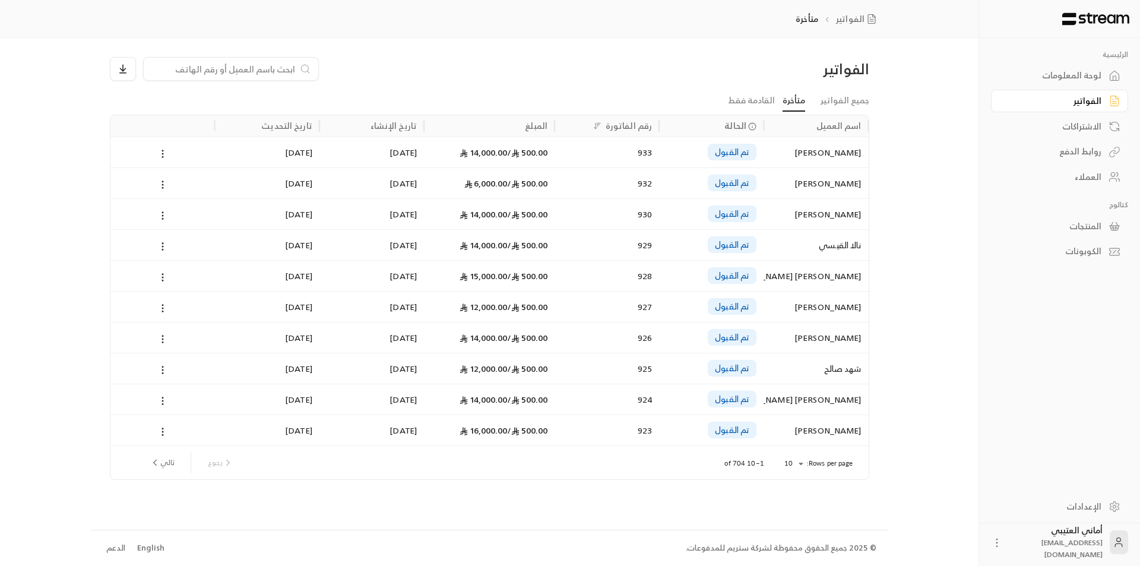
paste input "[PERSON_NAME]"
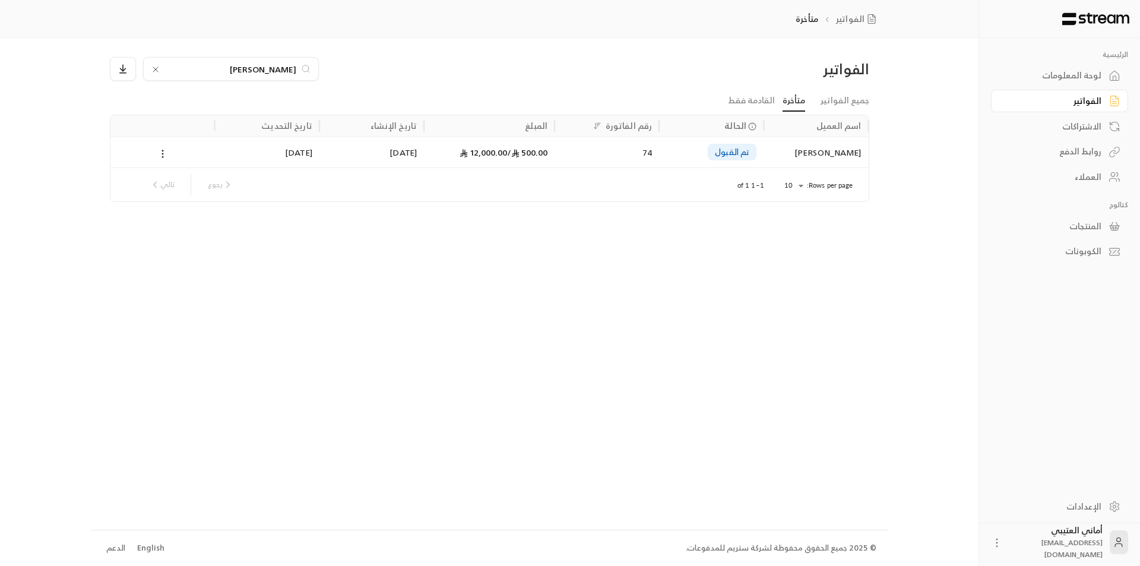
type input "[PERSON_NAME]"
click at [824, 177] on div "Rows per page: 10 ** 1–1 of 1 رجوع تالي" at bounding box center [490, 184] width 730 height 33
click at [842, 163] on div "[PERSON_NAME]" at bounding box center [816, 152] width 90 height 30
click at [156, 62] on div "[PERSON_NAME]" at bounding box center [231, 69] width 176 height 24
click at [156, 67] on icon at bounding box center [156, 70] width 10 height 10
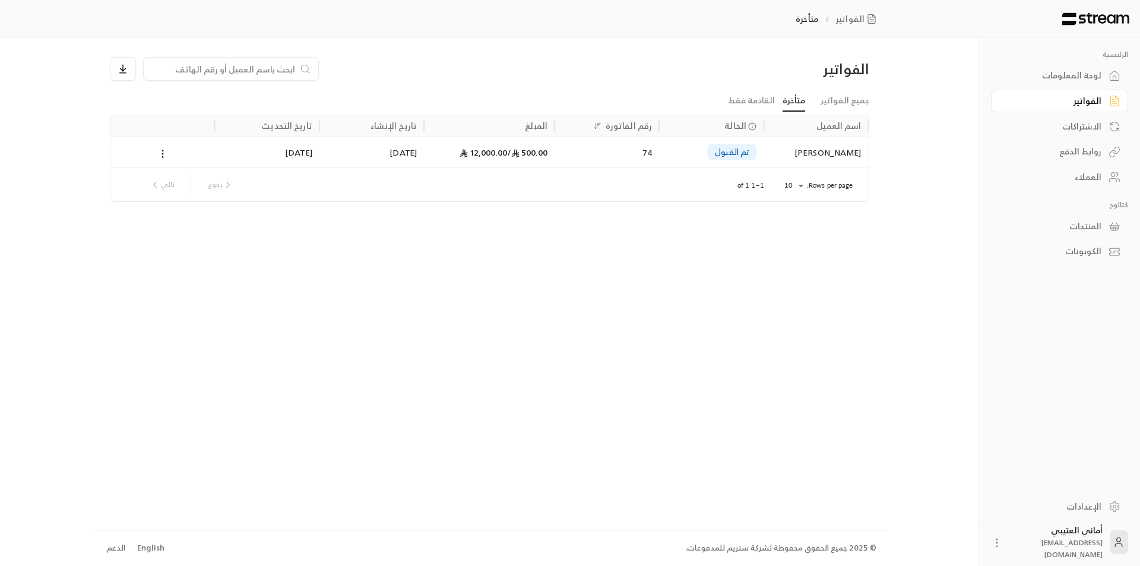
click at [178, 65] on input at bounding box center [223, 68] width 145 height 13
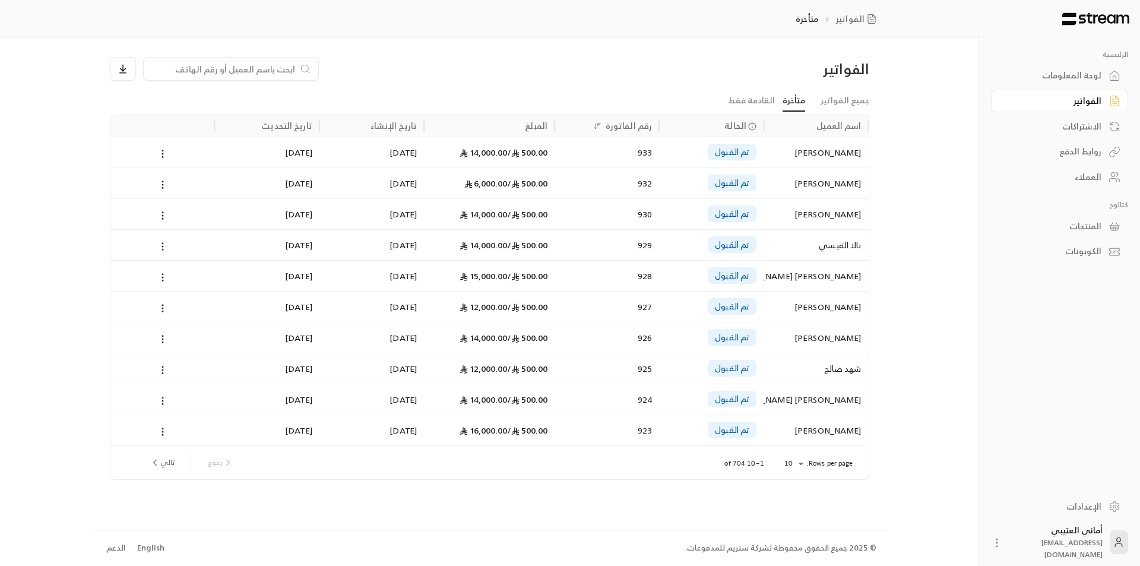
paste input "بشاير [PERSON_NAME]"
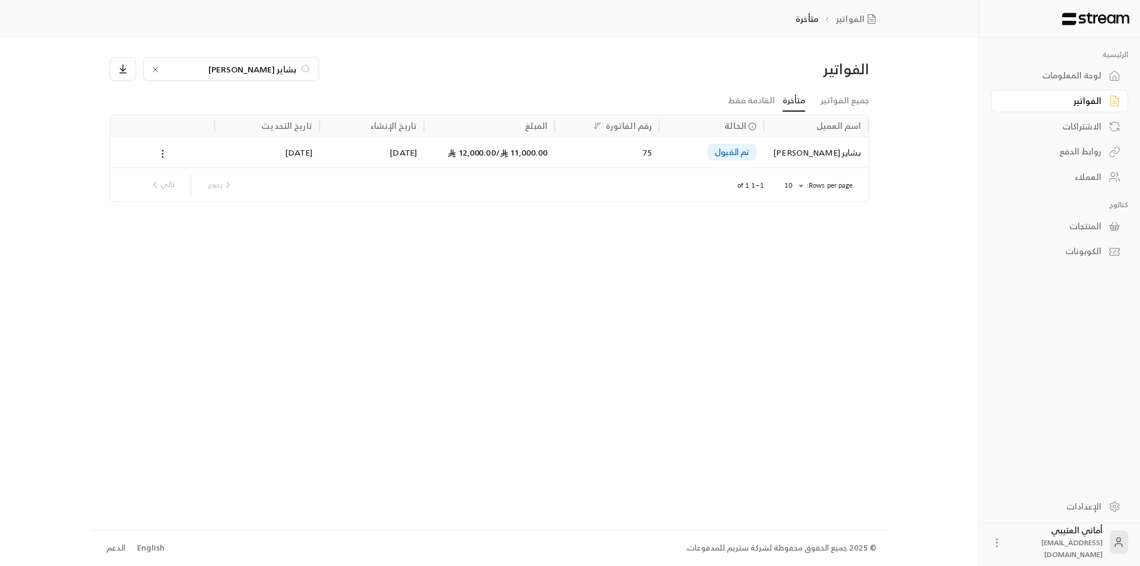
type input "بشاير [PERSON_NAME]"
click at [792, 156] on div "بشاير [PERSON_NAME]" at bounding box center [816, 152] width 90 height 30
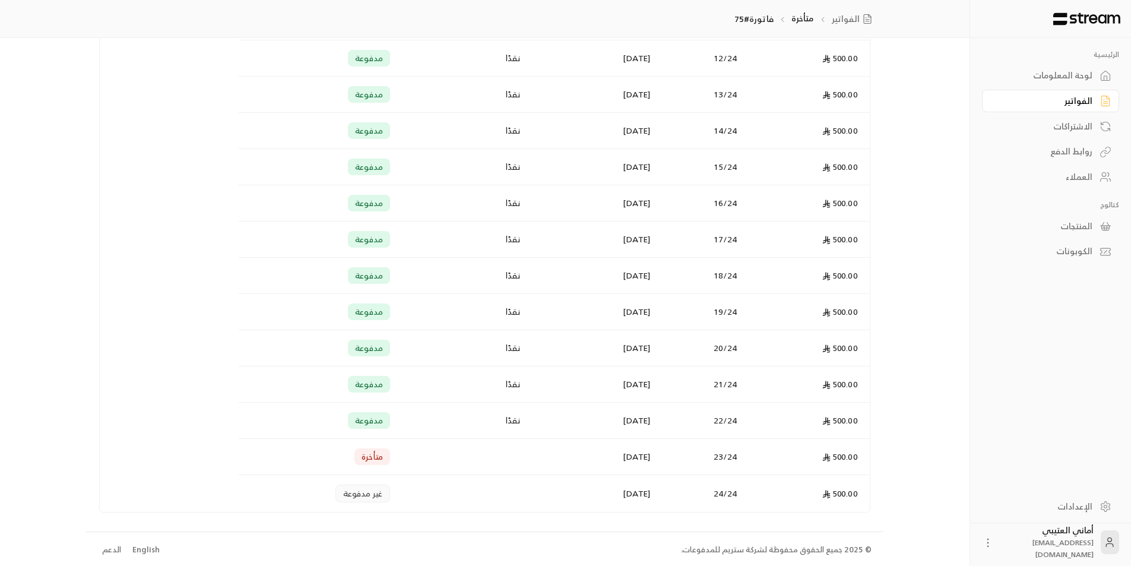
scroll to position [724, 0]
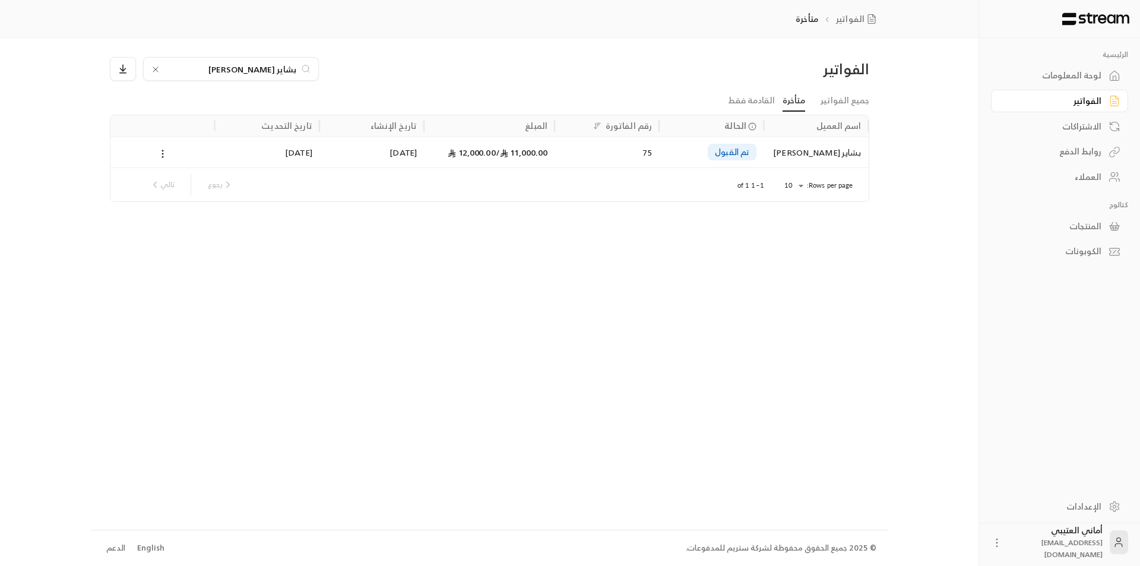
click at [156, 69] on icon at bounding box center [155, 69] width 5 height 5
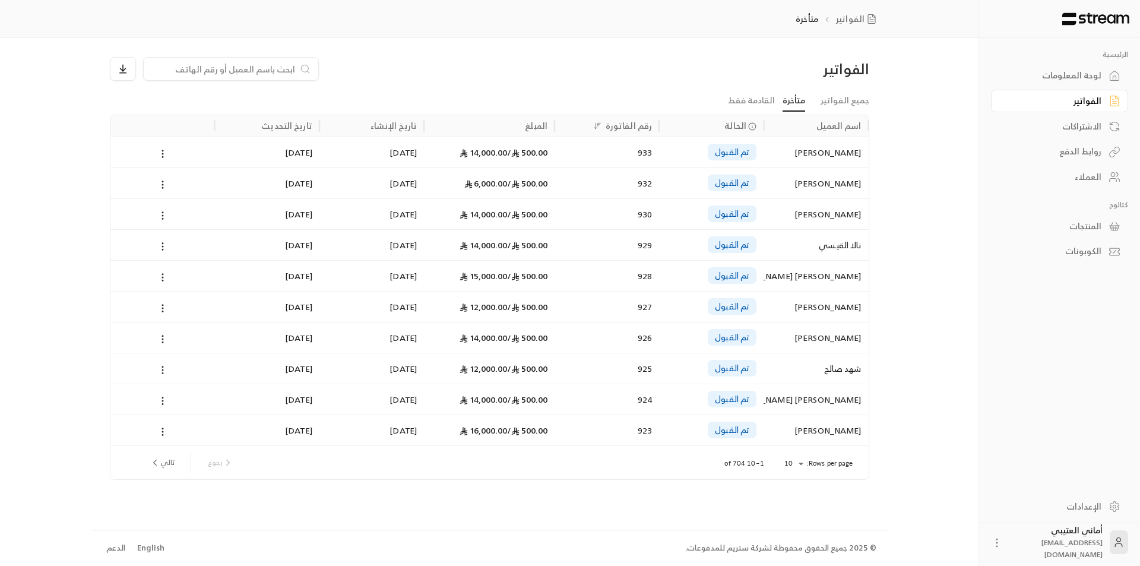
paste input "[PERSON_NAME]"
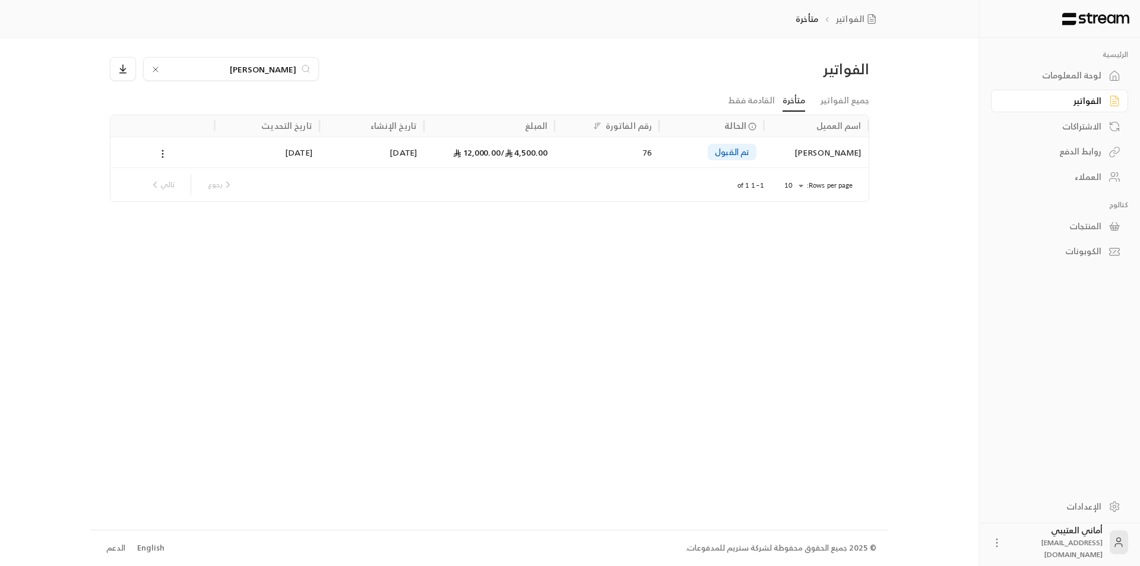
type input "[PERSON_NAME]"
click at [801, 163] on div "[PERSON_NAME]" at bounding box center [816, 152] width 90 height 30
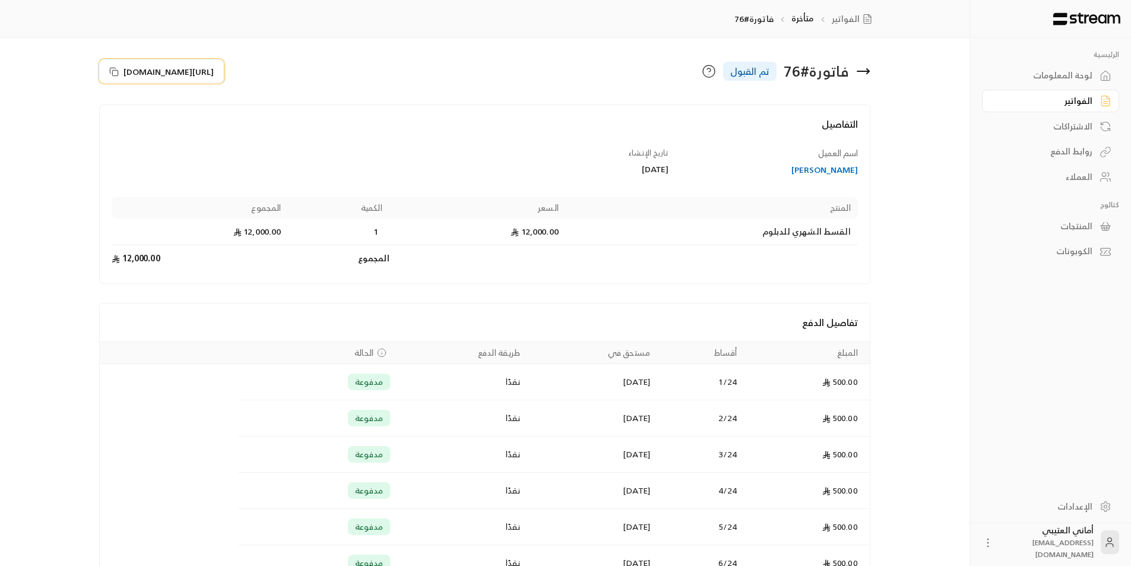
click at [112, 72] on icon at bounding box center [114, 72] width 10 height 10
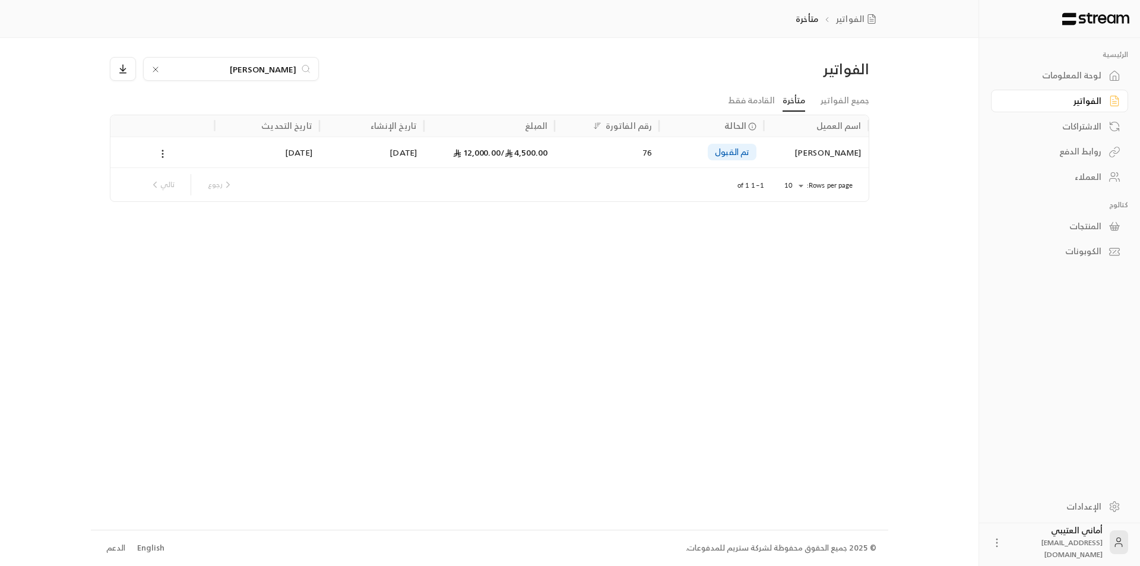
click at [153, 68] on icon at bounding box center [155, 69] width 5 height 5
click at [178, 69] on input at bounding box center [223, 68] width 145 height 13
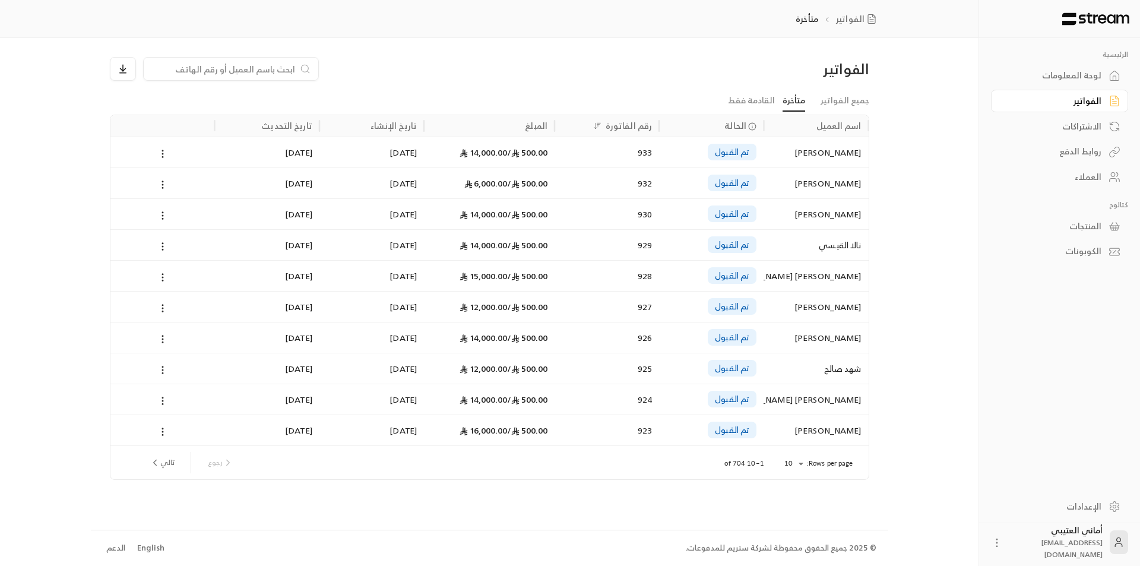
paste input "[PERSON_NAME] [PERSON_NAME]"
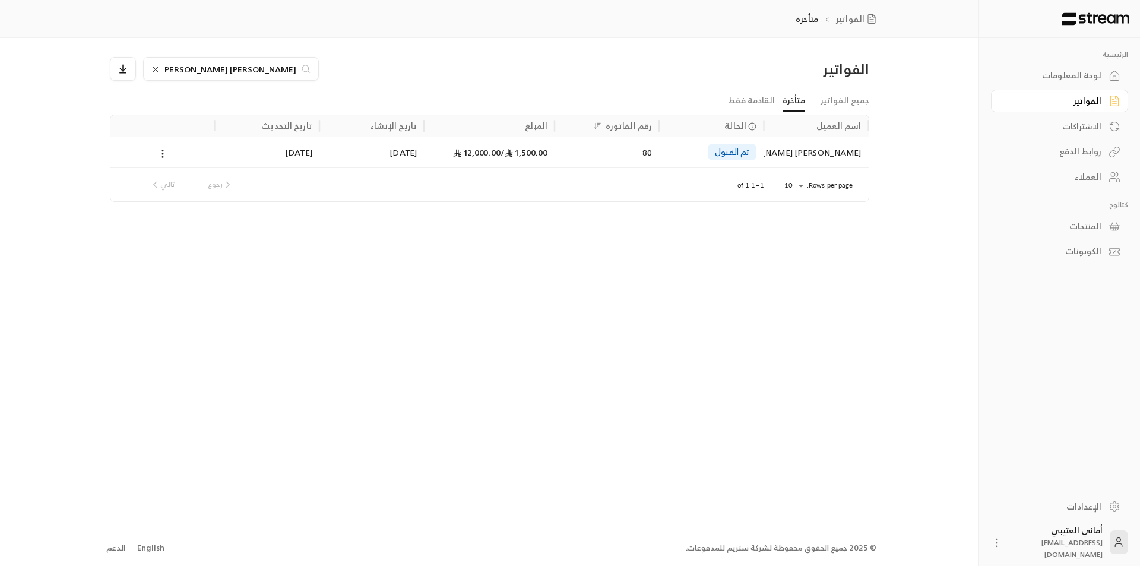
type input "[PERSON_NAME] [PERSON_NAME]"
click at [792, 153] on div "[PERSON_NAME] [PERSON_NAME]" at bounding box center [816, 152] width 90 height 30
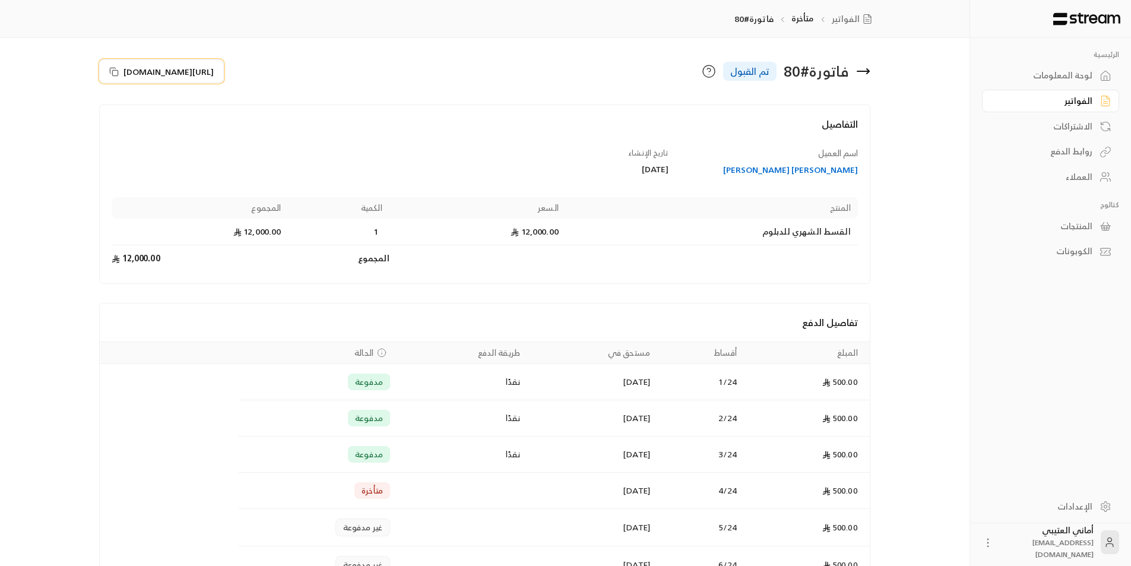
click at [113, 70] on rect at bounding box center [115, 72] width 5 height 5
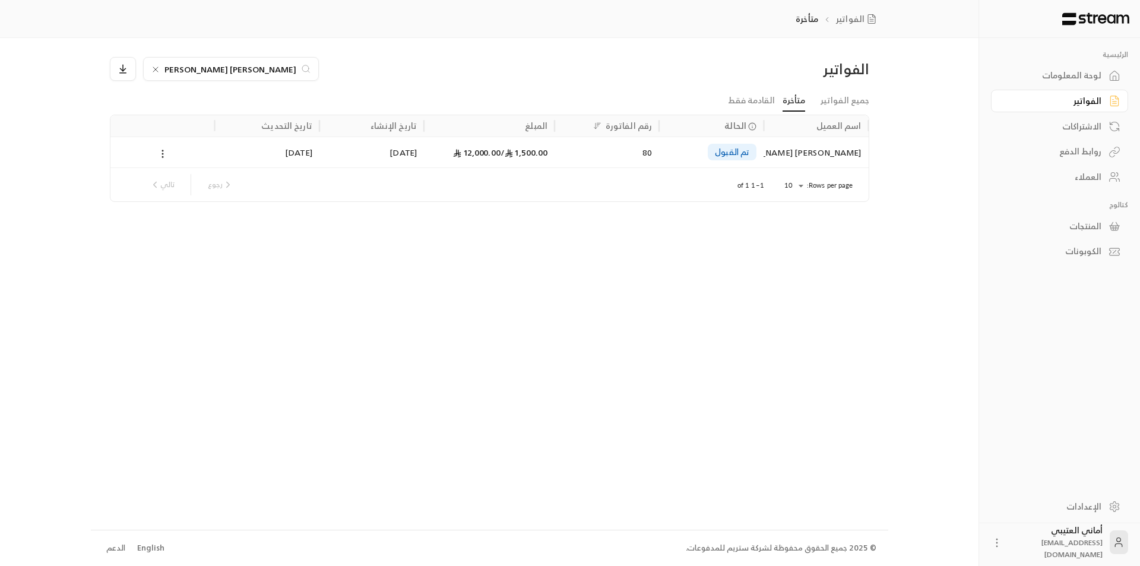
click at [155, 70] on icon at bounding box center [155, 69] width 5 height 5
click at [189, 69] on input at bounding box center [223, 68] width 145 height 13
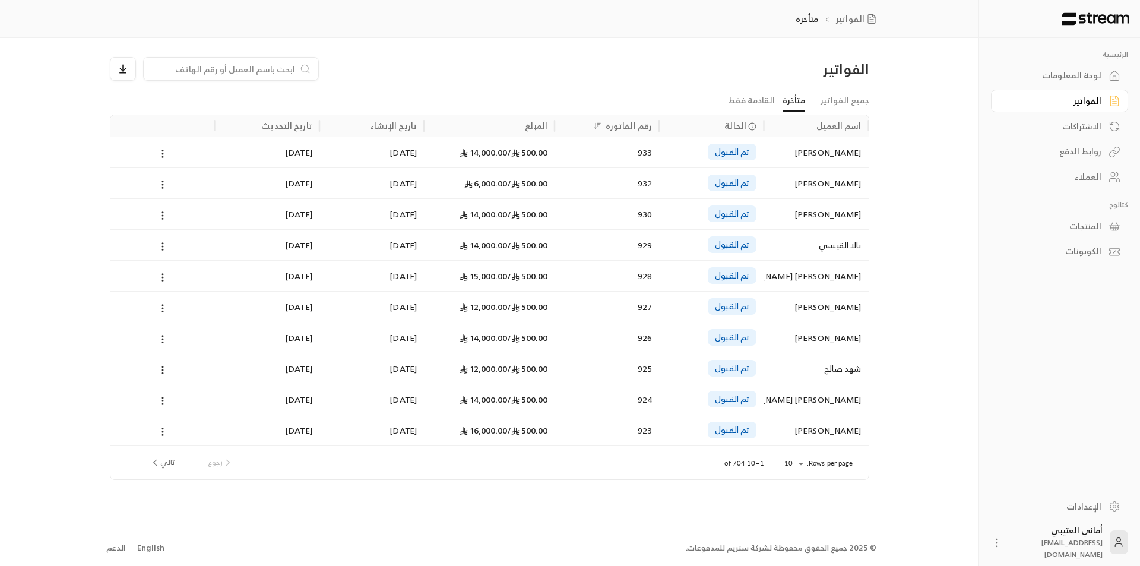
paste input "رهف [PERSON_NAME] ال [PERSON_NAME]"
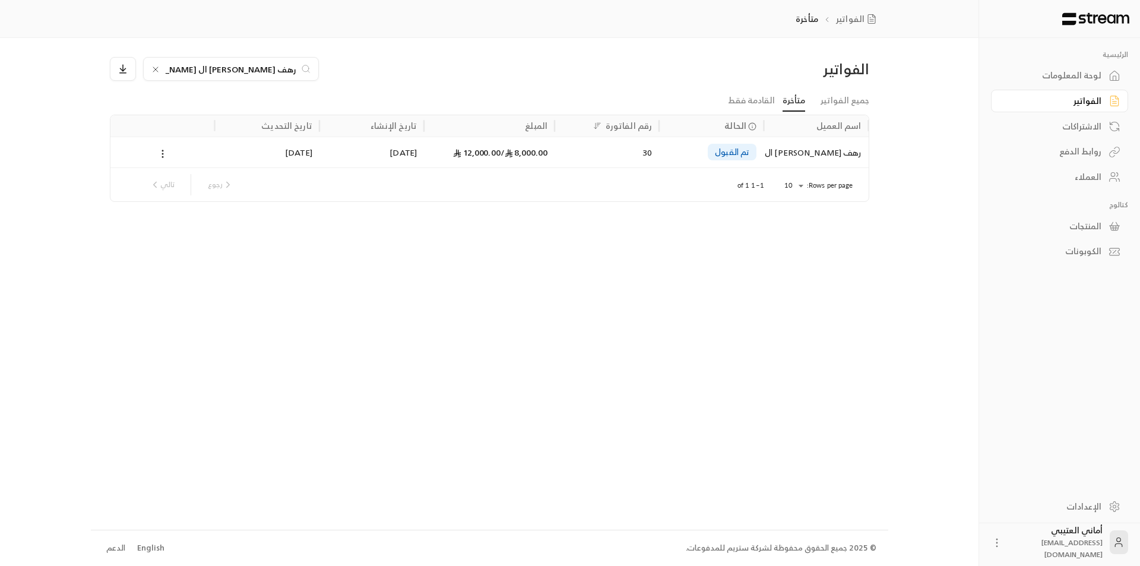
type input "رهف [PERSON_NAME] ال [PERSON_NAME]"
click at [800, 156] on div "رهف [PERSON_NAME] ال [PERSON_NAME]" at bounding box center [816, 152] width 90 height 30
